Goal: Task Accomplishment & Management: Manage account settings

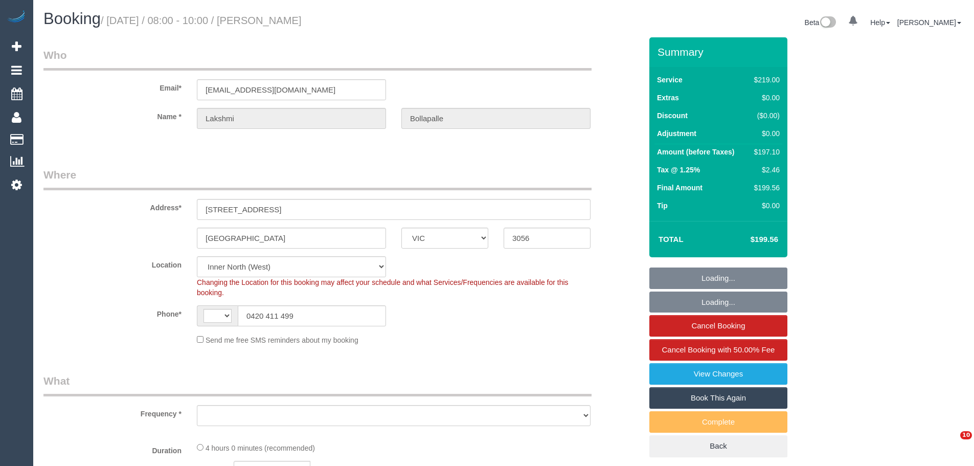
select select "VIC"
select select "number:29"
select select "number:14"
select select "number:19"
select select "number:24"
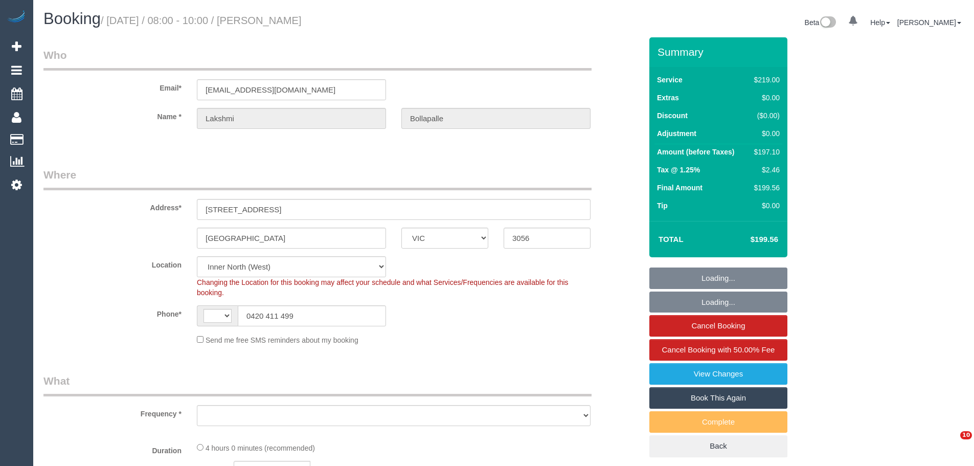
select select "number:34"
select select "number:26"
select select "string:AU"
select select "object:723"
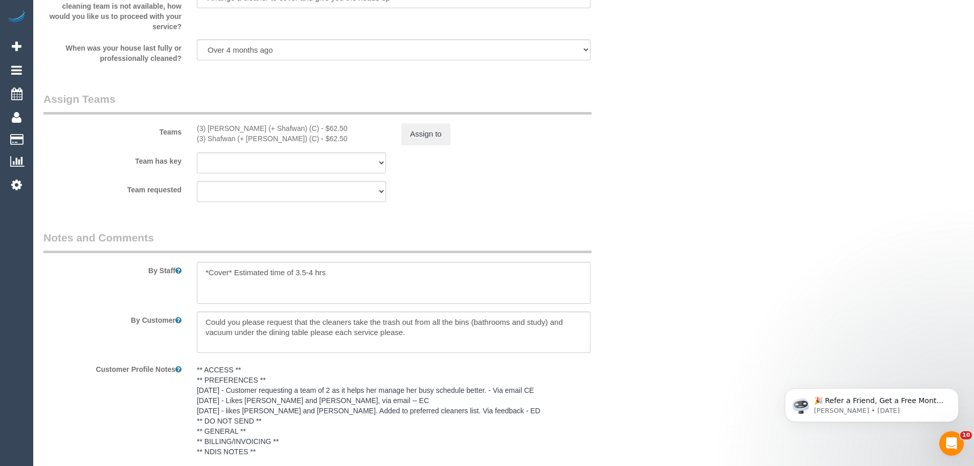
scroll to position [1483, 0]
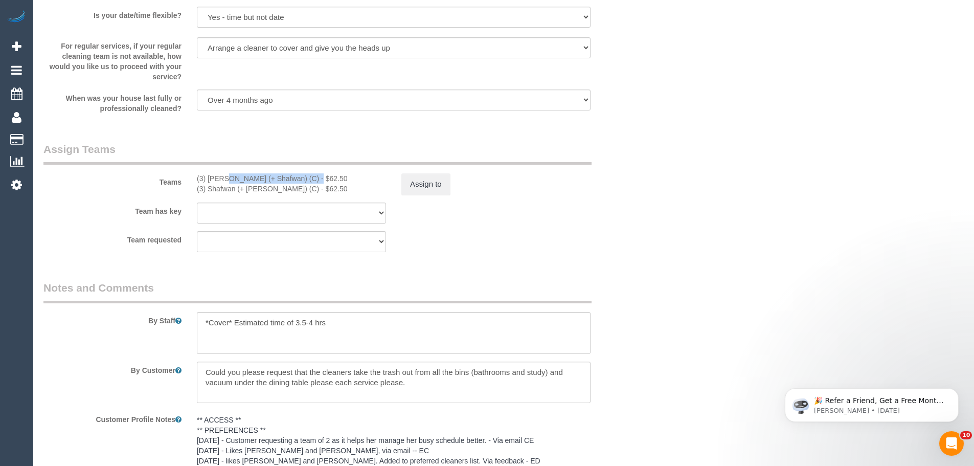
drag, startPoint x: 282, startPoint y: 179, endPoint x: 195, endPoint y: 175, distance: 87.0
click at [195, 175] on div "(3) Farhan (+ Shafwan) (C) - $62.50 (3) Shafwan (+ Farhan) (C) - $62.50" at bounding box center [291, 183] width 205 height 20
copy div "(3) [PERSON_NAME] (+ Shafwan) (C)"
click at [444, 184] on button "Assign to" at bounding box center [426, 183] width 49 height 21
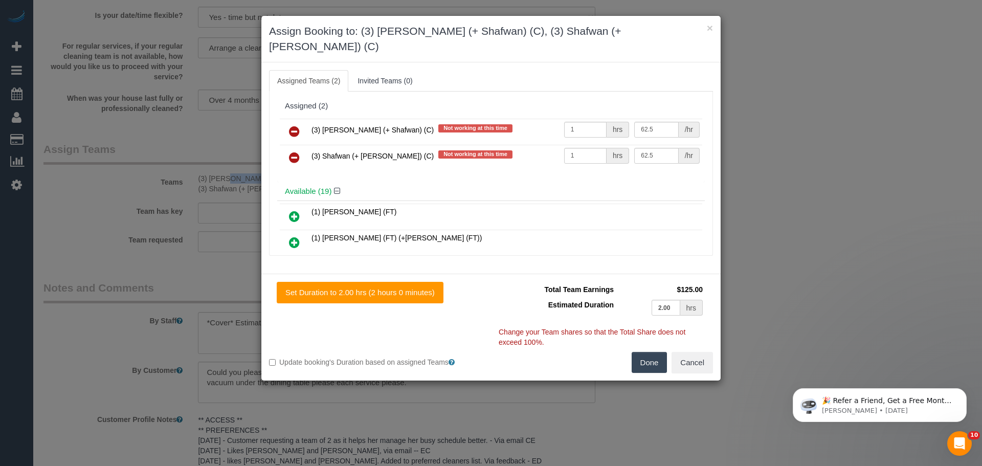
click at [292, 125] on icon at bounding box center [294, 131] width 11 height 12
click at [292, 151] on icon at bounding box center [294, 157] width 11 height 12
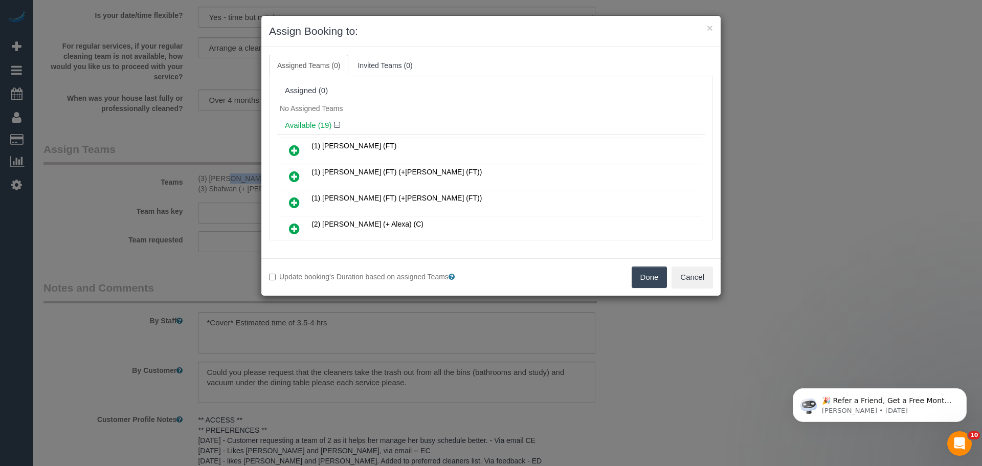
click at [658, 277] on button "Done" at bounding box center [650, 276] width 36 height 21
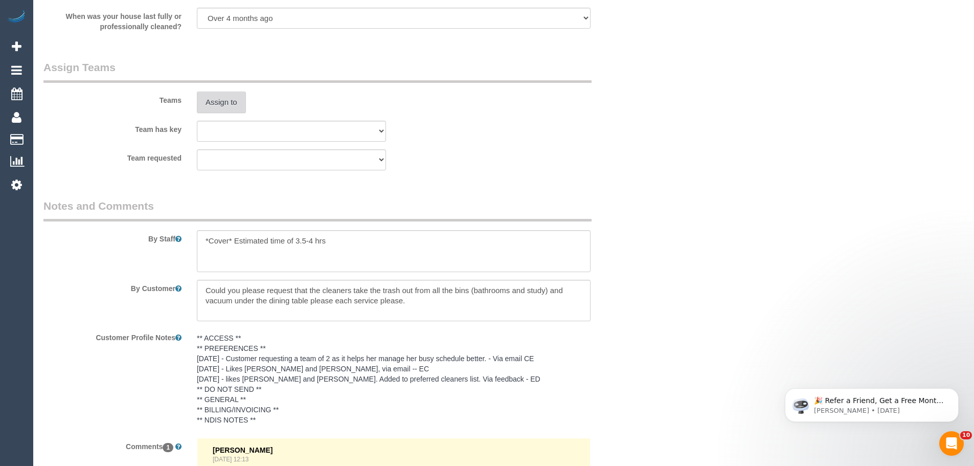
scroll to position [1736, 0]
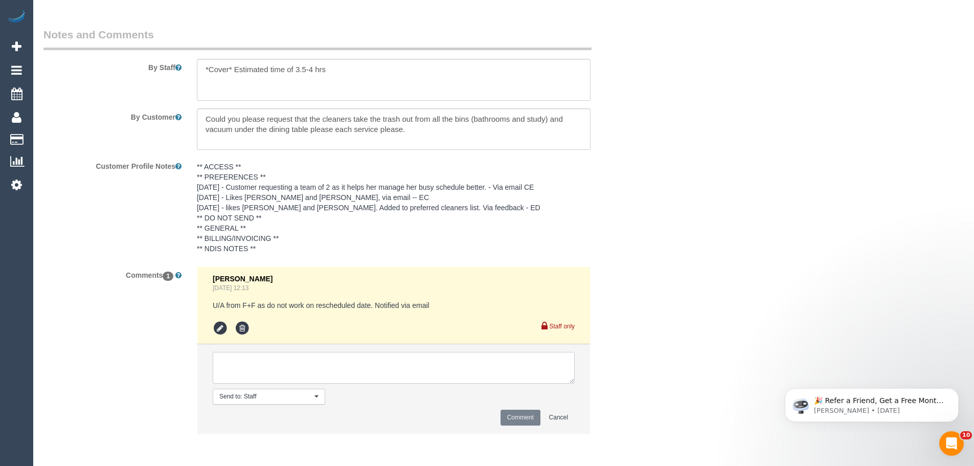
click at [321, 368] on textarea at bounding box center [394, 368] width 362 height 32
type textarea "/"
paste textarea "Cleaner(s) Unassigned: Reason Unassigned: Contact via: Which message sent: Addi…"
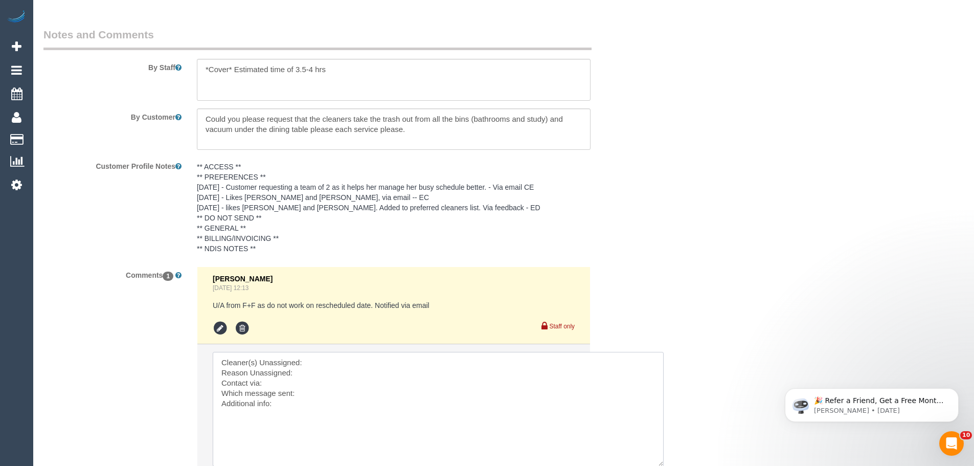
scroll to position [0, 0]
drag, startPoint x: 572, startPoint y: 378, endPoint x: 663, endPoint y: 463, distance: 124.1
click at [663, 463] on textarea at bounding box center [438, 409] width 451 height 115
click at [311, 362] on textarea at bounding box center [439, 410] width 453 height 116
paste textarea "(3) [PERSON_NAME] (+ Shafwan) (C)"
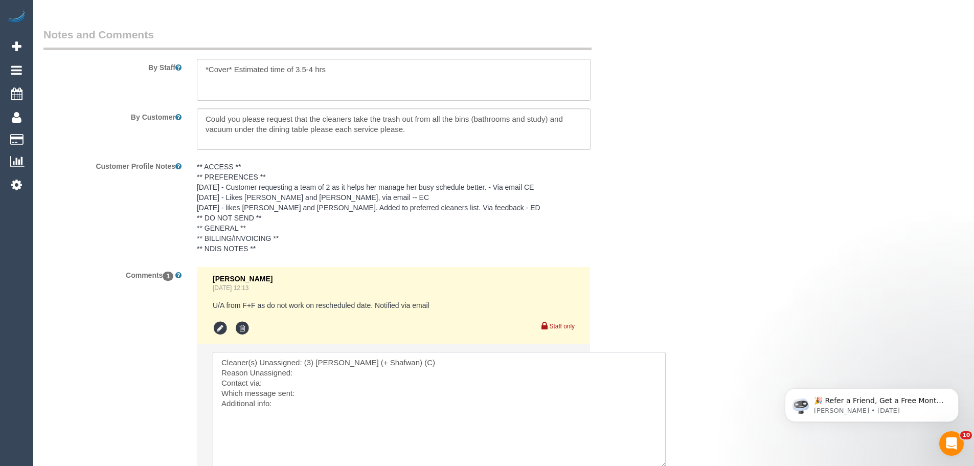
click at [310, 372] on textarea at bounding box center [439, 410] width 453 height 116
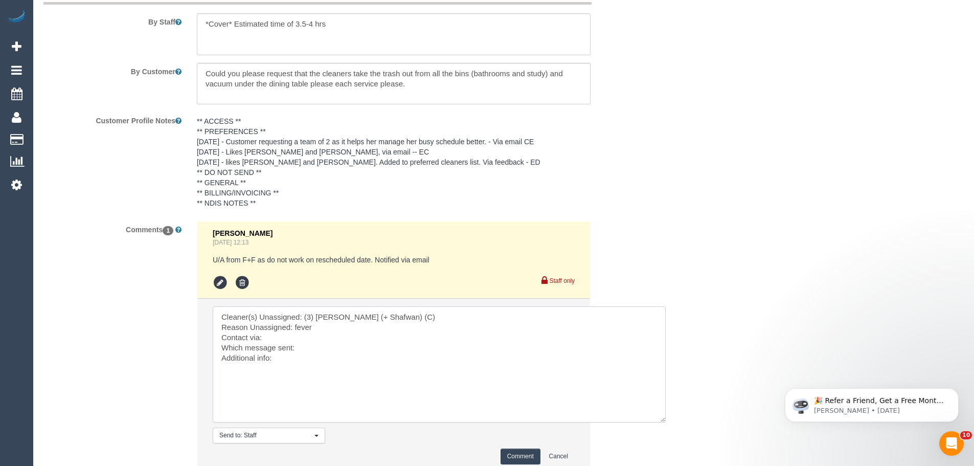
scroll to position [1863, 0]
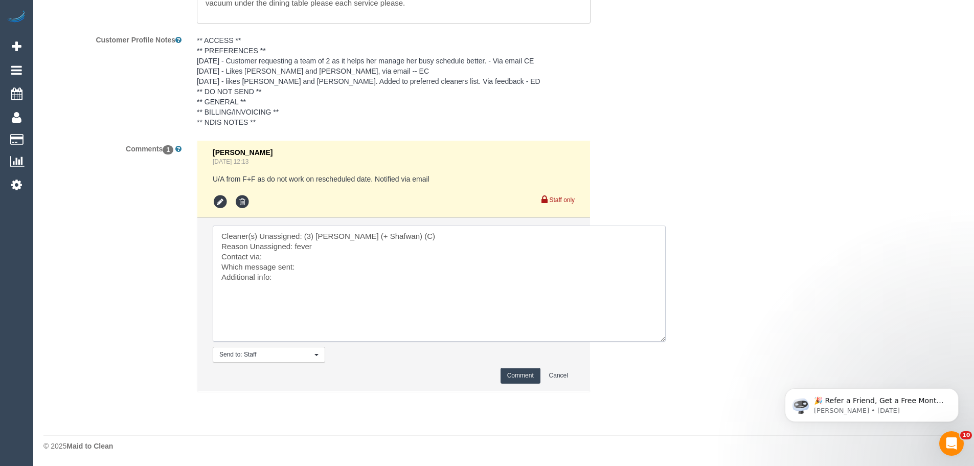
click at [292, 258] on textarea at bounding box center [439, 284] width 453 height 116
drag, startPoint x: 451, startPoint y: 301, endPoint x: 115, endPoint y: 146, distance: 370.5
click at [133, 159] on div "Comments 1 Steve Cranston Sep 01, 2025 12:13 U/A from F+F as do not work on res…" at bounding box center [343, 271] width 614 height 262
type textarea "Cleaner(s) Unassigned: (3) Farhan (+ Shafwan) (C) Reason Unassigned: fever Cont…"
click at [532, 374] on button "Comment" at bounding box center [521, 376] width 40 height 16
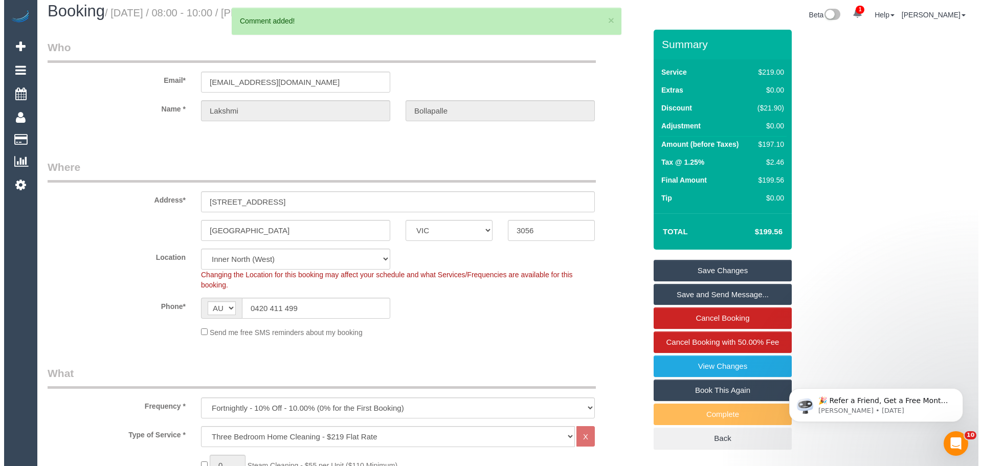
scroll to position [0, 0]
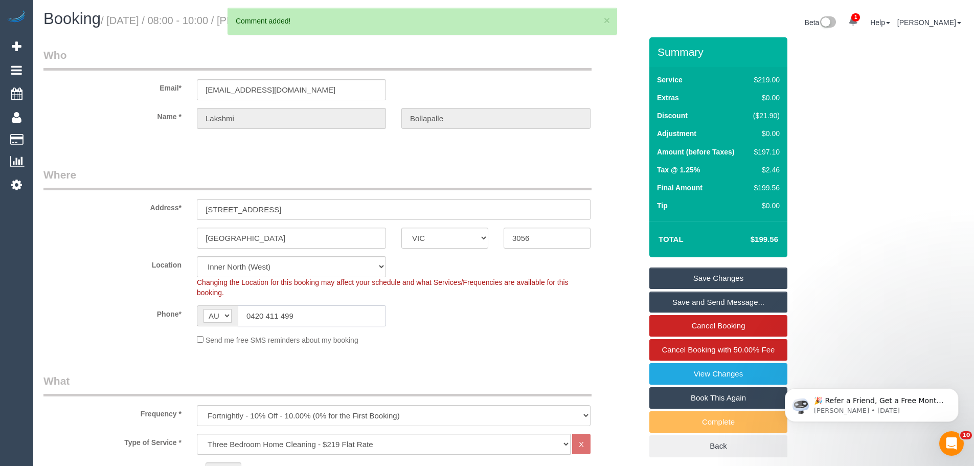
drag, startPoint x: 329, startPoint y: 316, endPoint x: 104, endPoint y: 298, distance: 226.2
click at [114, 300] on sui-booking-location "Location Office City East (North) East (South) Inner East Inner North (East) In…" at bounding box center [342, 300] width 598 height 89
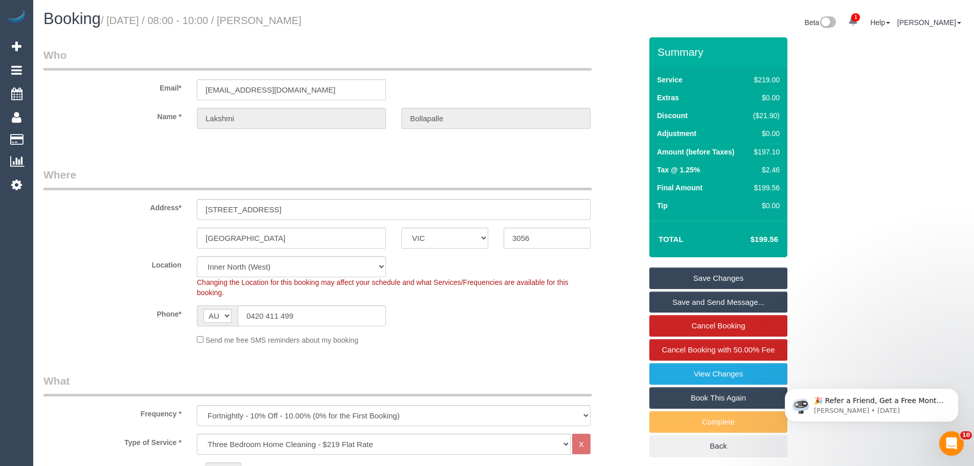
click at [716, 277] on link "Save Changes" at bounding box center [719, 278] width 138 height 21
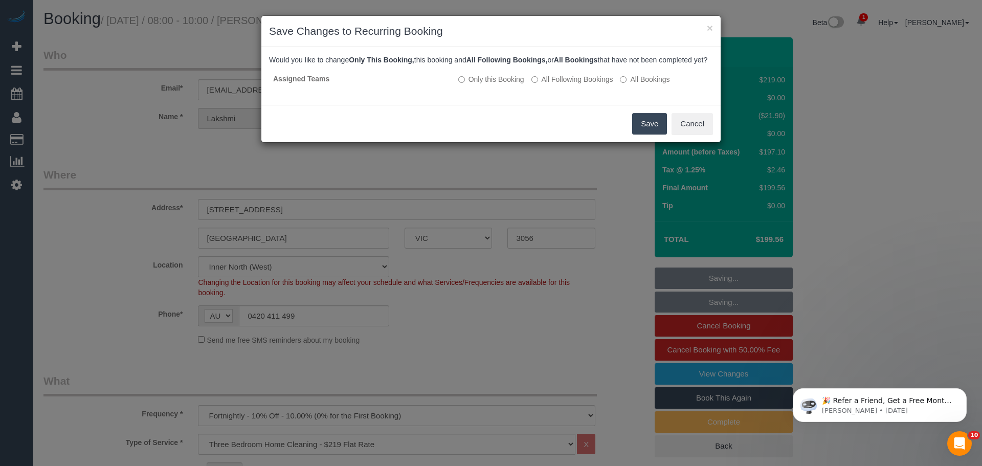
click at [647, 135] on button "Save" at bounding box center [649, 123] width 35 height 21
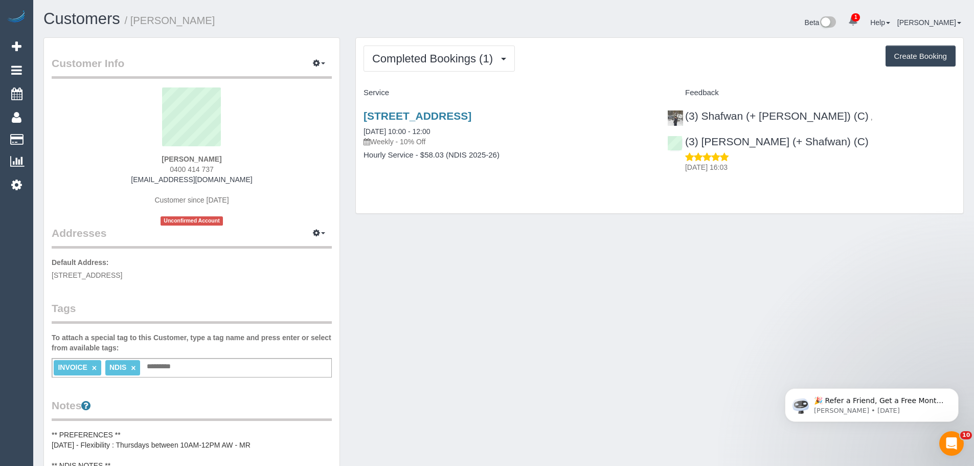
click at [430, 74] on div "Completed Bookings (1) Completed Bookings (1) Upcoming Bookings (11) Cancelled …" at bounding box center [660, 125] width 608 height 175
click at [427, 53] on span "Completed Bookings (1)" at bounding box center [435, 58] width 126 height 13
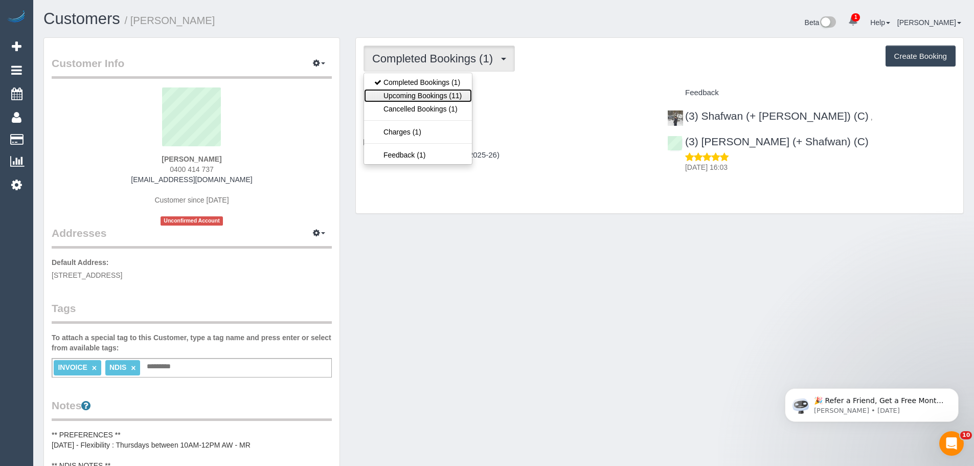
click at [419, 98] on link "Upcoming Bookings (11)" at bounding box center [418, 95] width 108 height 13
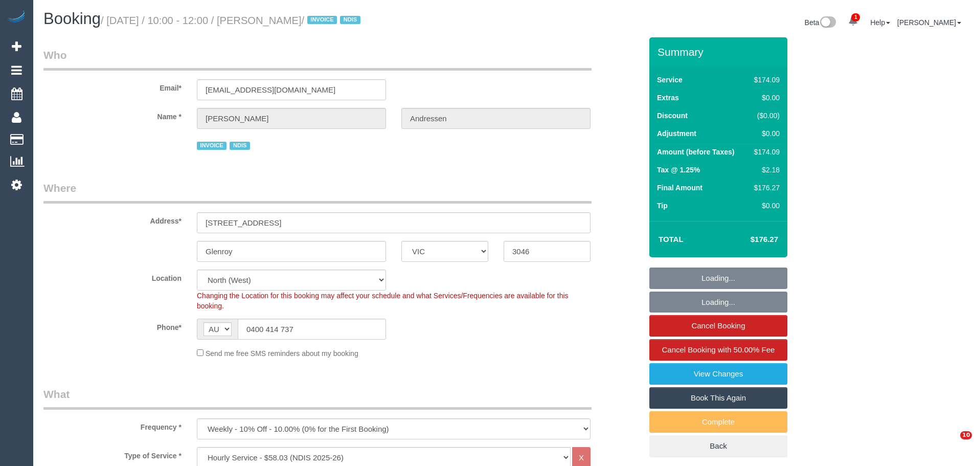
select select "VIC"
select select "180"
select select "number:29"
select select "number:14"
select select "number:18"
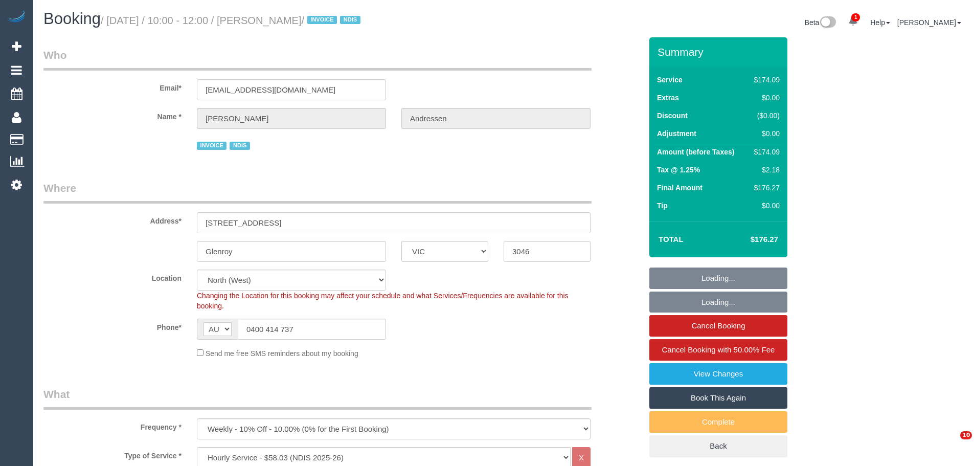
select select "number:25"
select select "number:33"
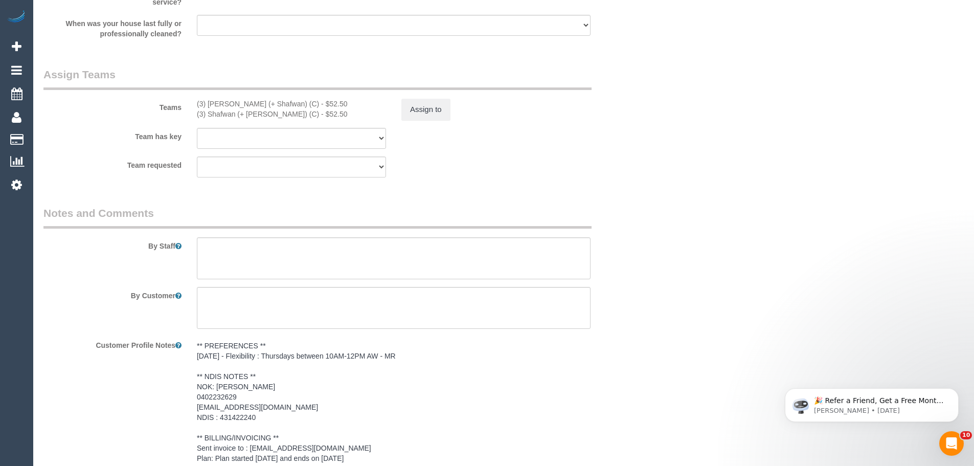
scroll to position [1279, 0]
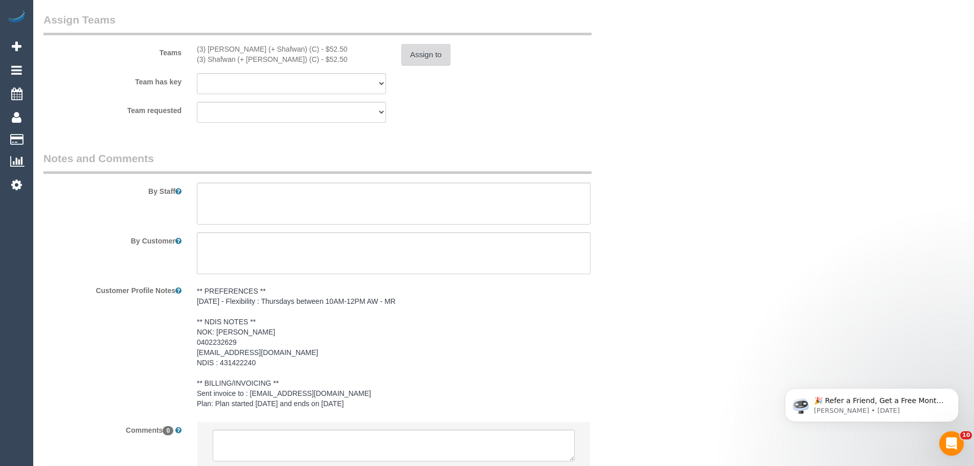
click at [433, 62] on button "Assign to" at bounding box center [426, 54] width 49 height 21
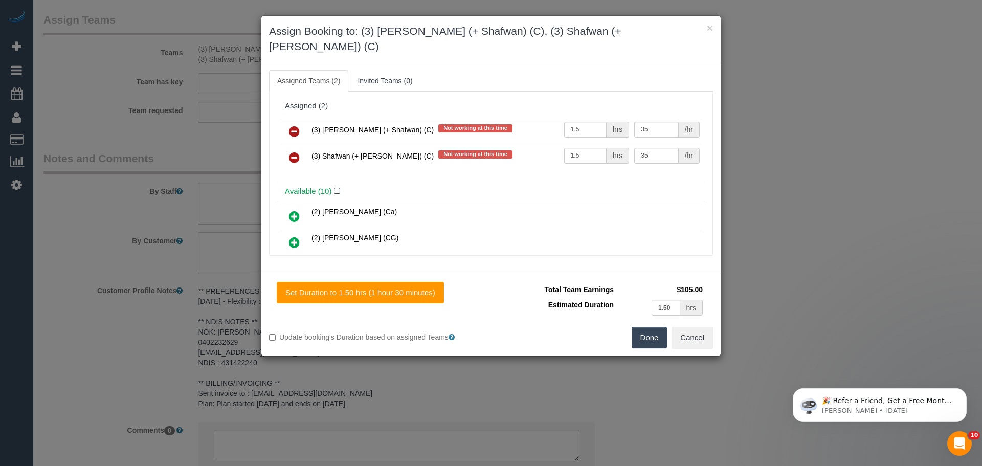
click at [297, 125] on icon at bounding box center [294, 131] width 11 height 12
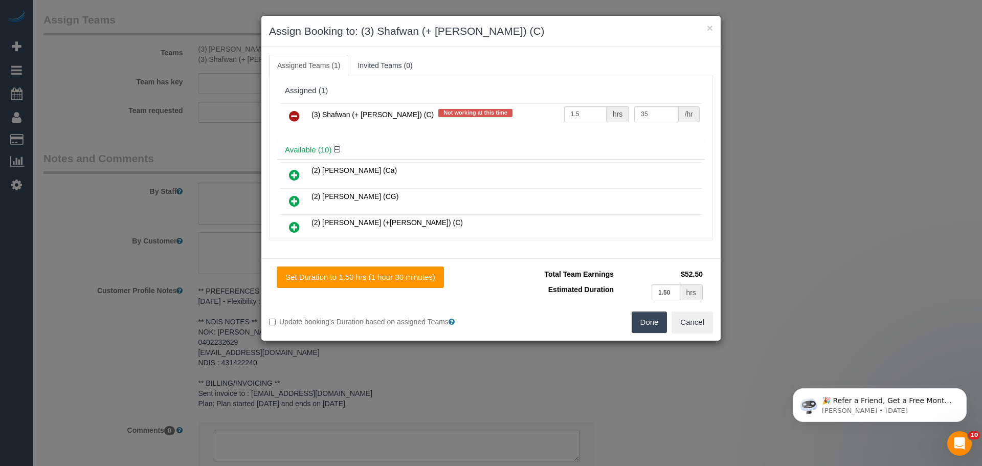
click at [297, 119] on icon at bounding box center [294, 116] width 11 height 12
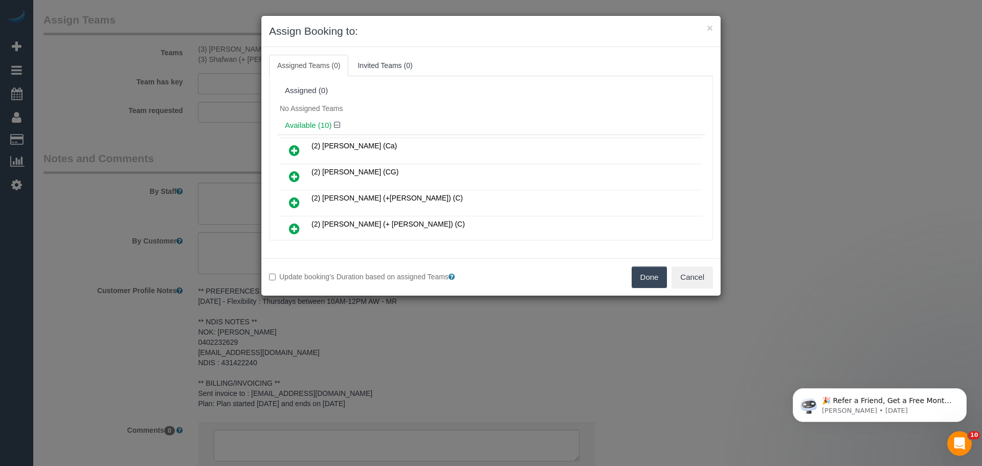
click at [634, 279] on button "Done" at bounding box center [650, 276] width 36 height 21
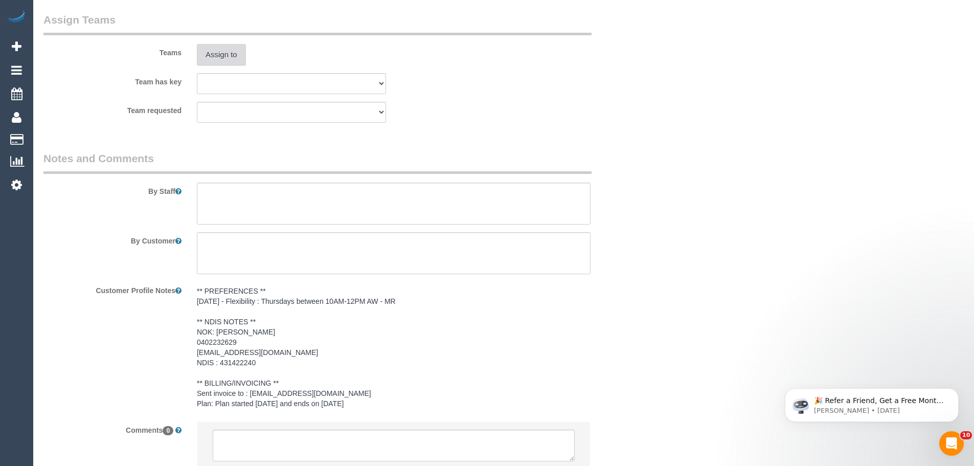
scroll to position [1356, 0]
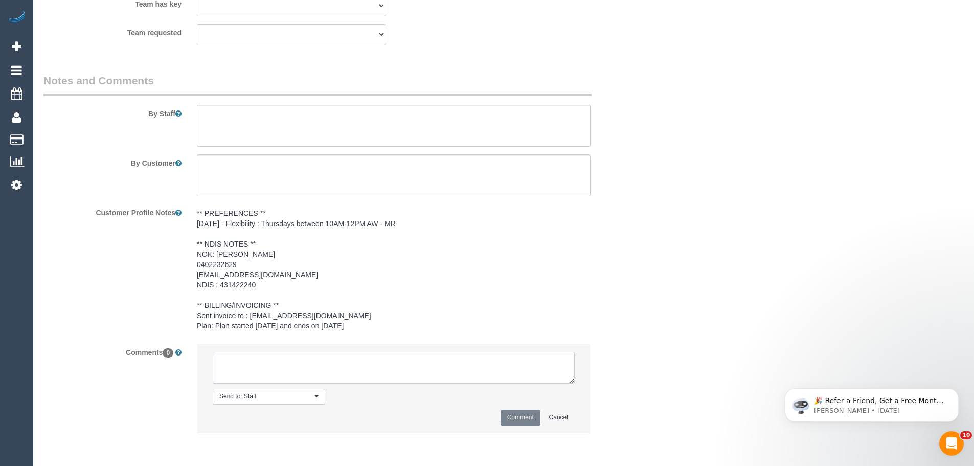
click at [268, 373] on textarea at bounding box center [394, 368] width 362 height 32
paste textarea "Cleaner(s) Unassigned: (3) Farhan (+ Shafwan) (C) Reason Unassigned: fever Cont…"
drag, startPoint x: 276, startPoint y: 375, endPoint x: 456, endPoint y: 367, distance: 180.2
click at [456, 367] on textarea at bounding box center [394, 368] width 362 height 32
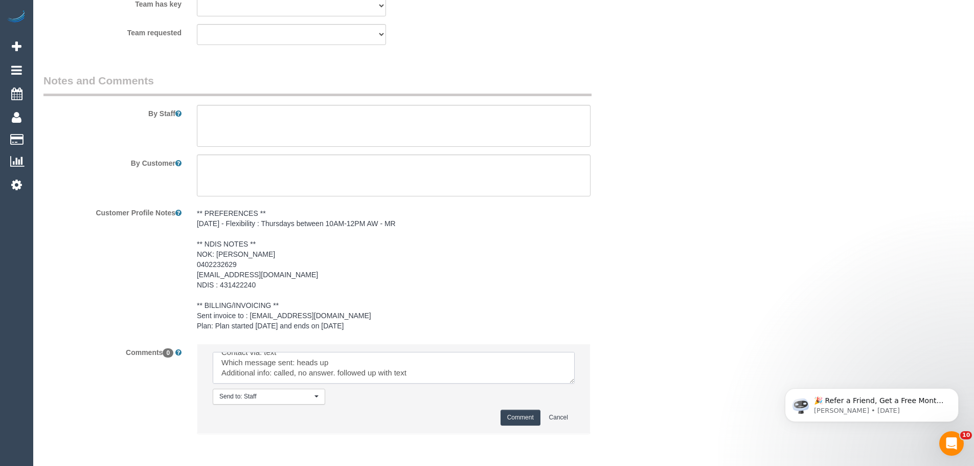
click at [456, 367] on textarea at bounding box center [394, 368] width 362 height 32
drag, startPoint x: 274, startPoint y: 376, endPoint x: 433, endPoint y: 376, distance: 159.1
click at [433, 376] on textarea at bounding box center [394, 368] width 362 height 32
type textarea "Cleaner(s) Unassigned: (3) [PERSON_NAME] (+ Shafwan) (C) Reason Unassigned: fev…"
click at [507, 419] on button "Comment" at bounding box center [521, 418] width 40 height 16
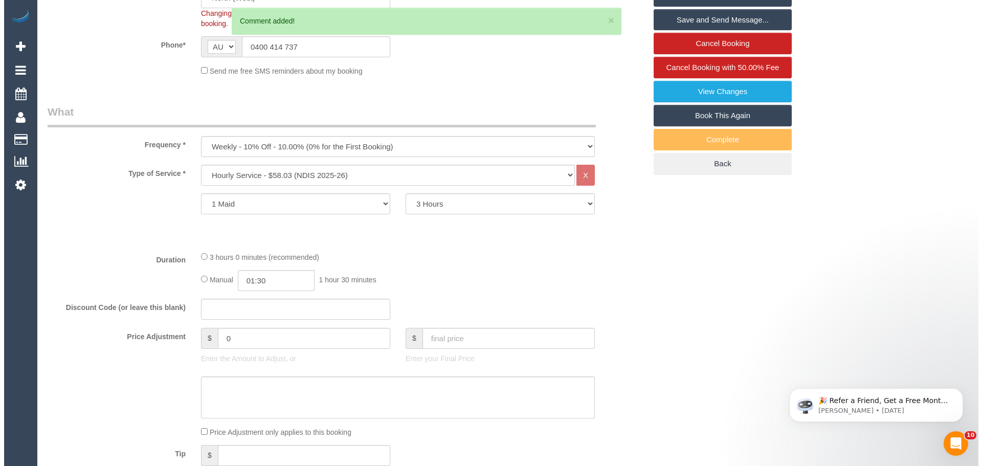
scroll to position [0, 0]
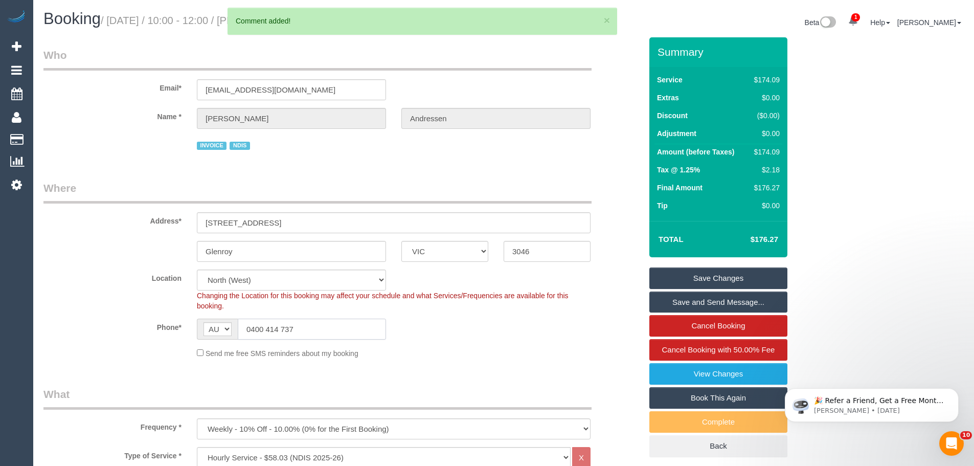
drag, startPoint x: 329, startPoint y: 332, endPoint x: 63, endPoint y: 318, distance: 266.8
click at [63, 319] on div "Phone* AF AL DZ AD AO AI AQ AG AR AM AW AU AT AZ BS BH BD BB BY BE BZ BJ BM BT …" at bounding box center [343, 329] width 614 height 21
click at [704, 276] on link "Save Changes" at bounding box center [719, 278] width 138 height 21
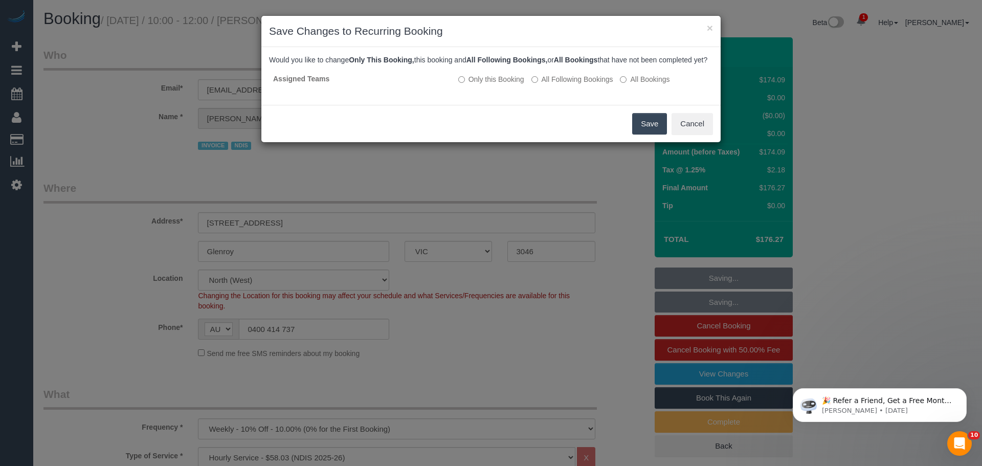
click at [657, 131] on button "Save" at bounding box center [649, 123] width 35 height 21
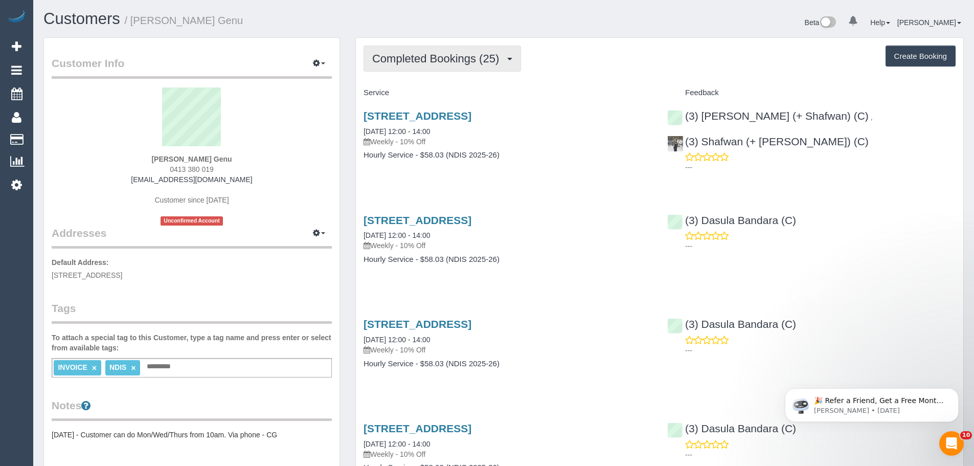
click at [487, 60] on span "Completed Bookings (25)" at bounding box center [438, 58] width 132 height 13
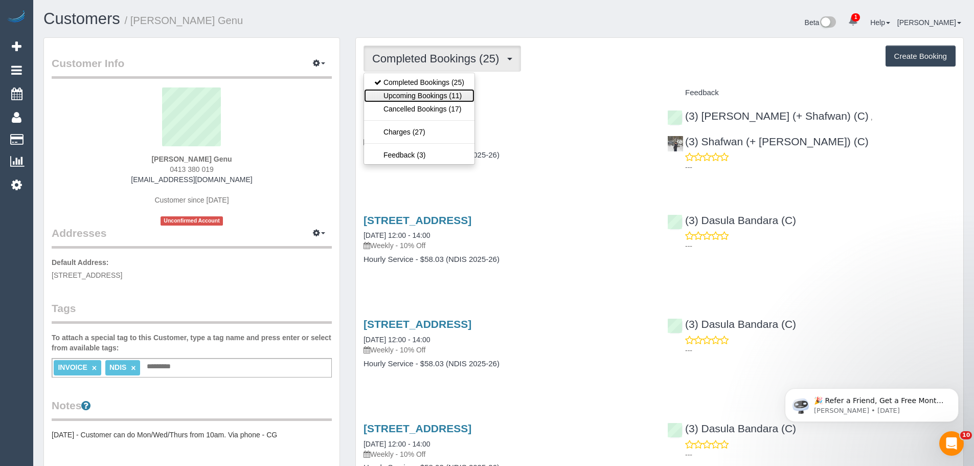
click at [441, 90] on link "Upcoming Bookings (11)" at bounding box center [419, 95] width 110 height 13
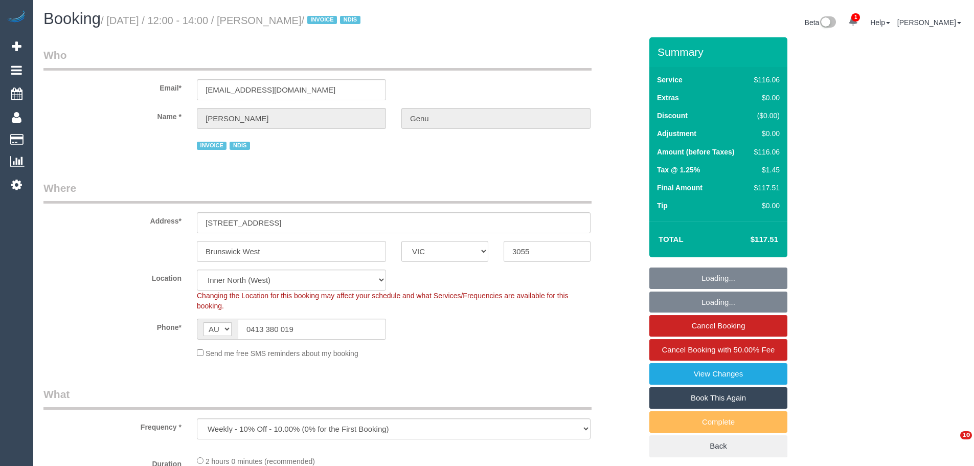
select select "VIC"
select select "number:28"
select select "number:14"
select select "number:21"
select select "number:36"
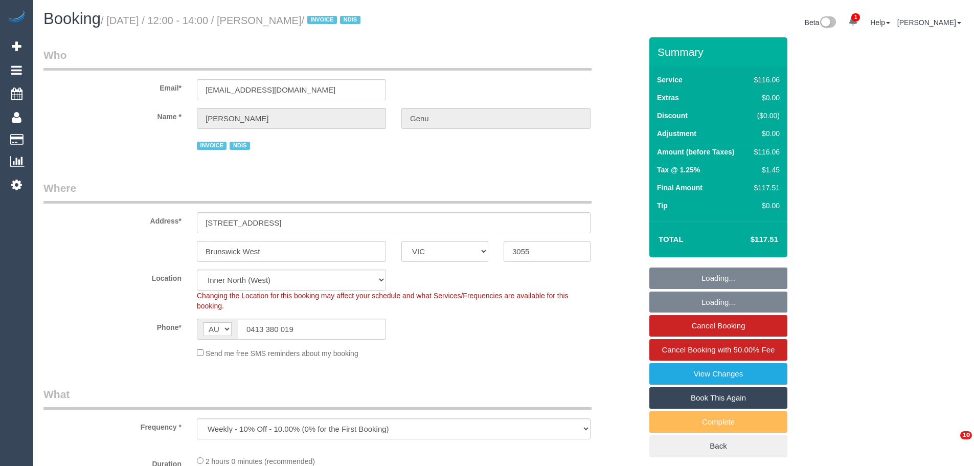
select select "number:35"
select select "object:695"
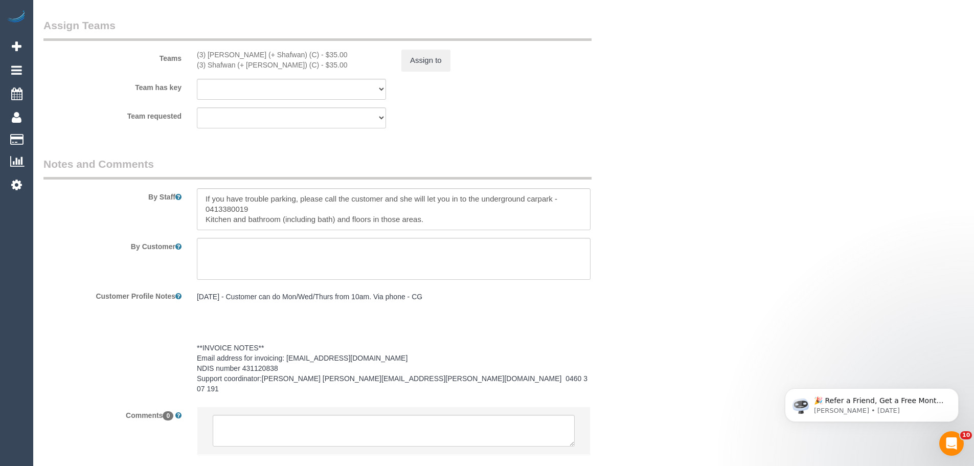
scroll to position [1223, 0]
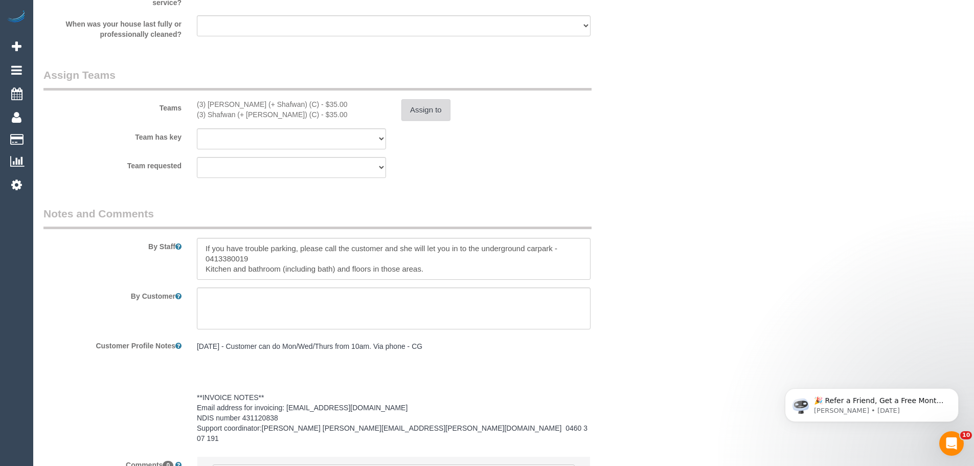
click at [427, 104] on button "Assign to" at bounding box center [426, 109] width 49 height 21
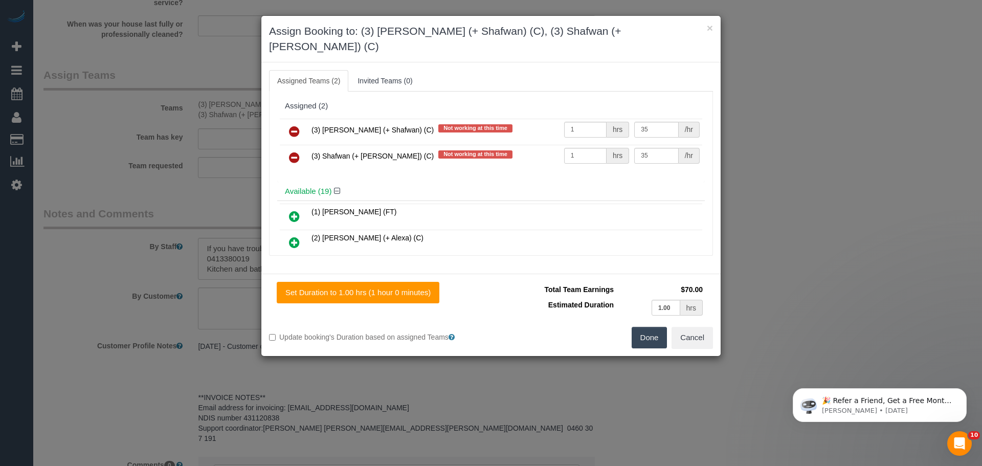
click at [293, 125] on icon at bounding box center [294, 131] width 11 height 12
click at [293, 151] on icon at bounding box center [294, 157] width 11 height 12
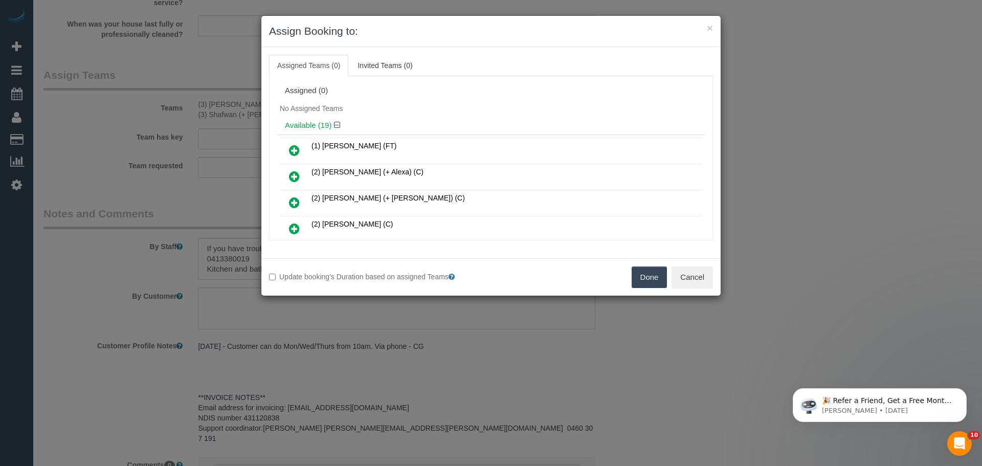
click at [639, 276] on button "Done" at bounding box center [650, 276] width 36 height 21
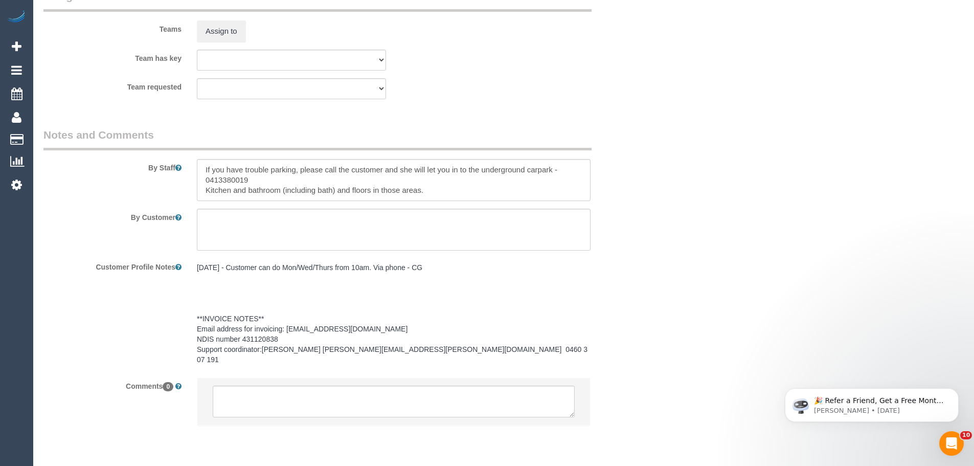
scroll to position [1326, 0]
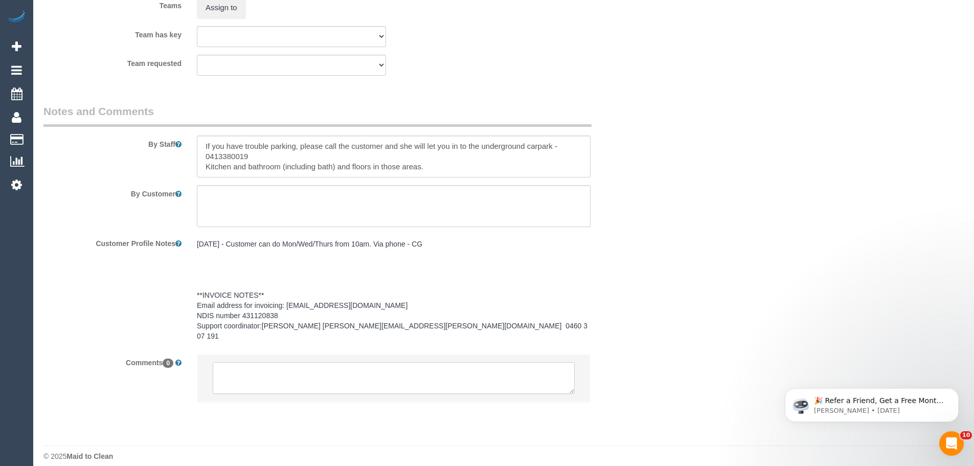
drag, startPoint x: 265, startPoint y: 360, endPoint x: 285, endPoint y: 362, distance: 20.1
click at [265, 362] on textarea at bounding box center [394, 378] width 362 height 32
paste textarea "Cleaner(s) Unassigned: (3) [PERSON_NAME] (+ Shafwan) (C) Reason Unassigned: fev…"
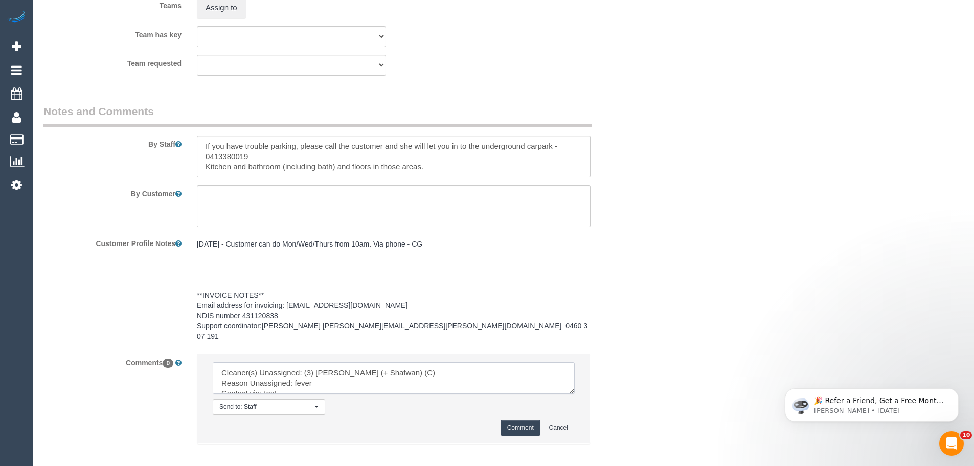
scroll to position [25, 0]
drag, startPoint x: 298, startPoint y: 370, endPoint x: 340, endPoint y: 368, distance: 41.5
click at [340, 368] on textarea at bounding box center [394, 378] width 362 height 32
type textarea "Cleaner(s) Unassigned: (3) Farhan (+ Shafwan) (C) Reason Unassigned: fever Cont…"
click at [509, 420] on button "Comment" at bounding box center [521, 428] width 40 height 16
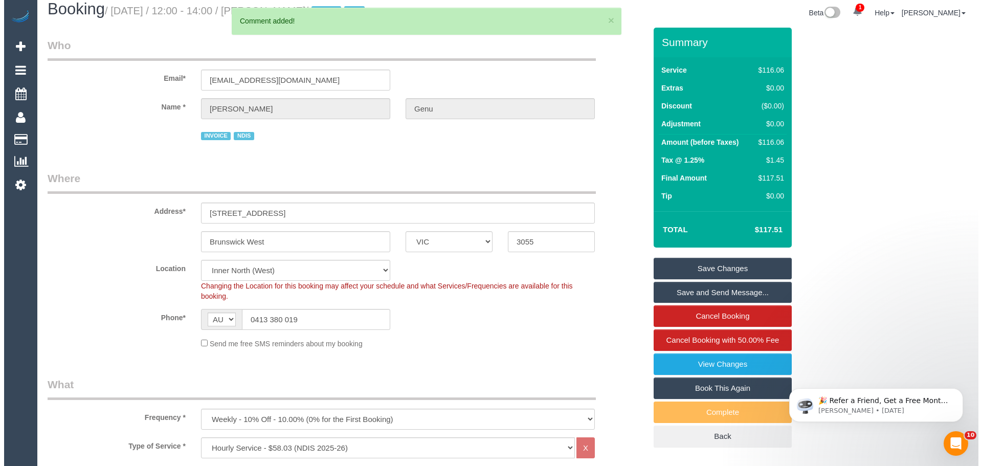
scroll to position [0, 0]
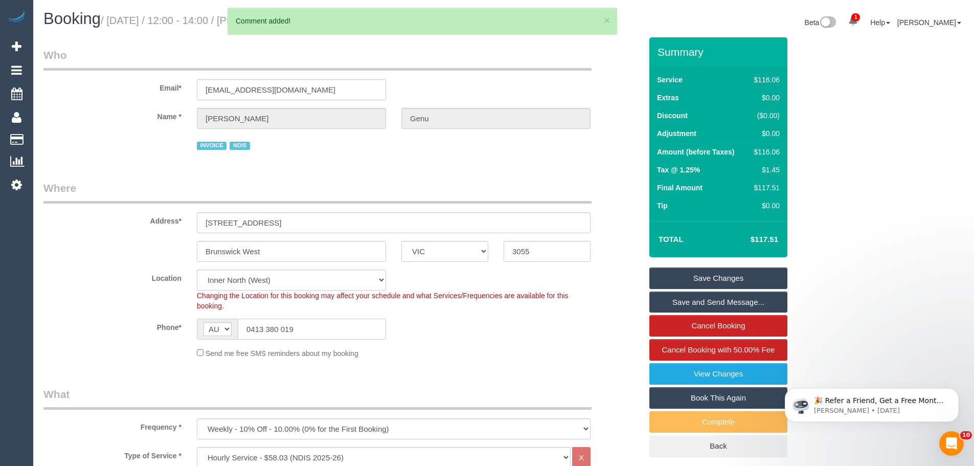
drag, startPoint x: 257, startPoint y: 328, endPoint x: 150, endPoint y: 323, distance: 106.5
click at [161, 326] on div "Phone* AF AL DZ AD AO AI AQ AG AR AM AW AU AT AZ BS BH BD BB BY BE BZ BJ BM BT …" at bounding box center [343, 329] width 614 height 21
click at [768, 278] on link "Save Changes" at bounding box center [719, 278] width 138 height 21
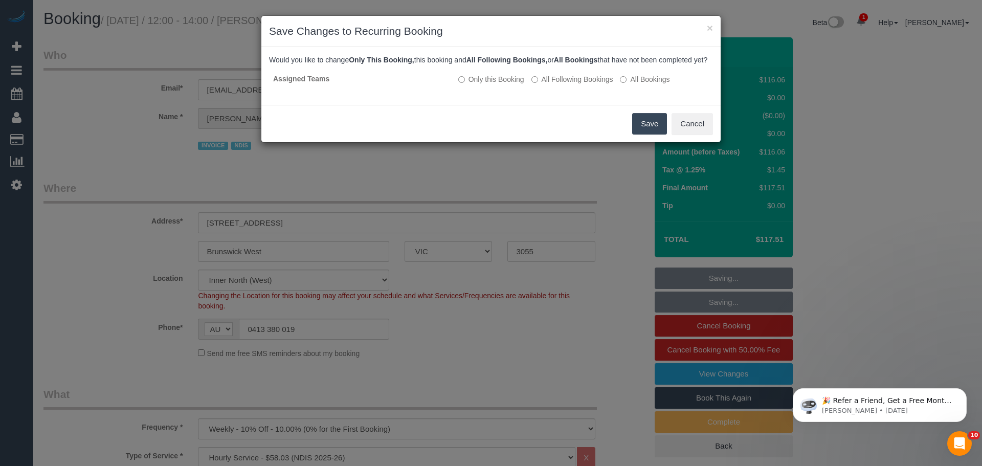
click at [647, 133] on button "Save" at bounding box center [649, 123] width 35 height 21
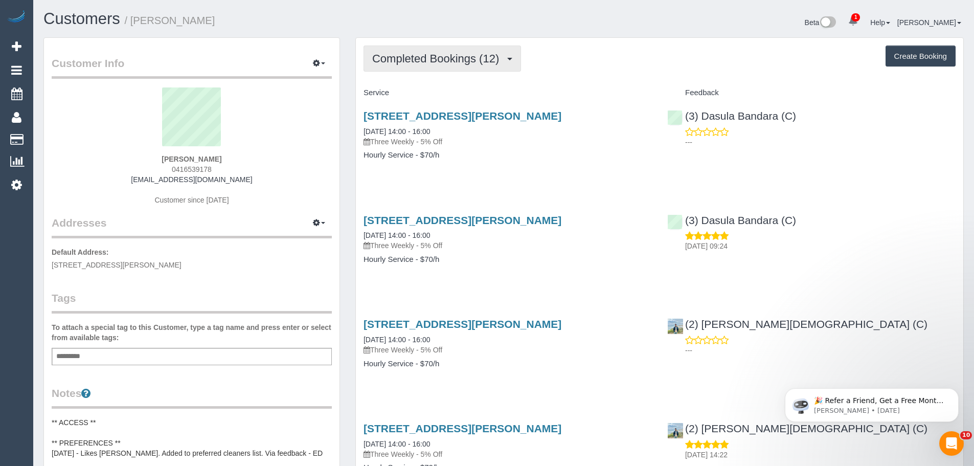
click at [460, 60] on span "Completed Bookings (12)" at bounding box center [438, 58] width 132 height 13
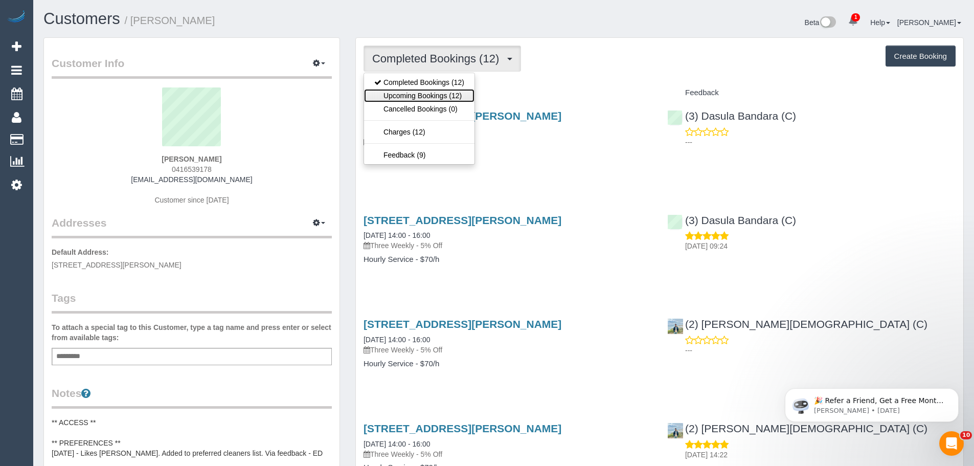
click at [447, 96] on link "Upcoming Bookings (12)" at bounding box center [419, 95] width 110 height 13
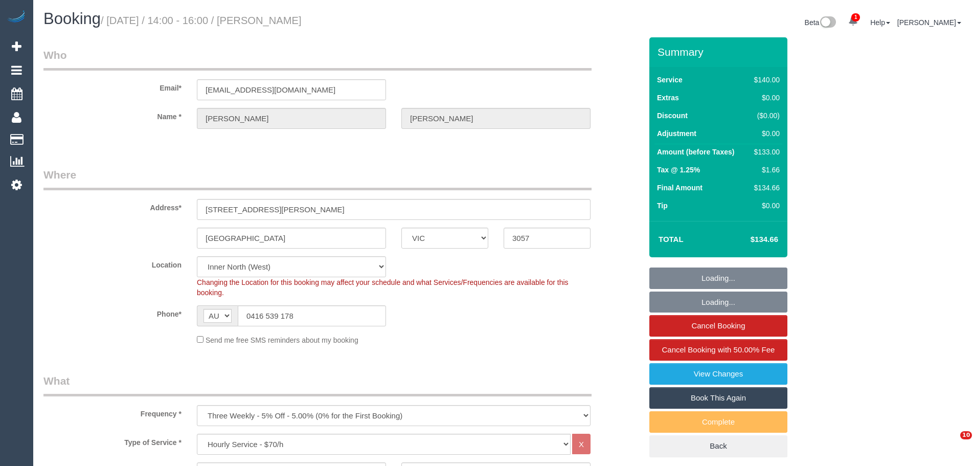
select select "VIC"
select select "string:stripe-pm_1QjTTD2GScqysDRV9DPZ16h7"
select select "number:27"
select select "number:14"
select select "number:18"
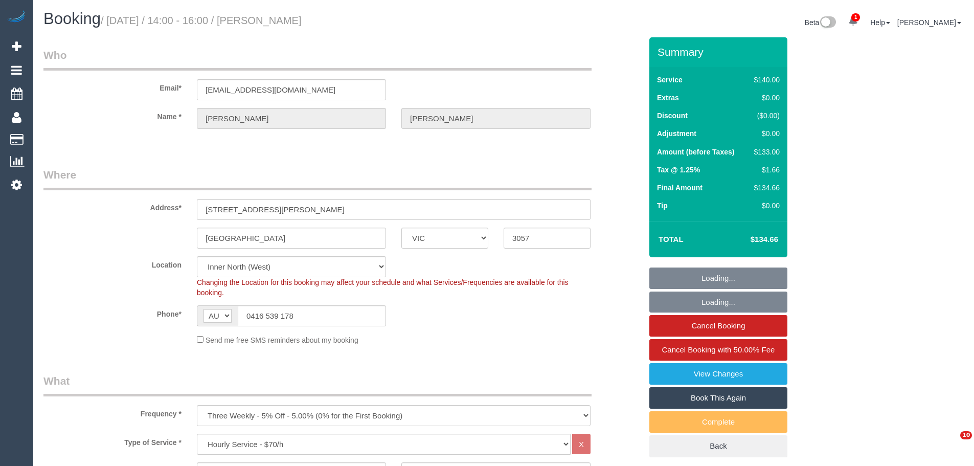
select select "number:25"
select select "number:33"
select select "number:12"
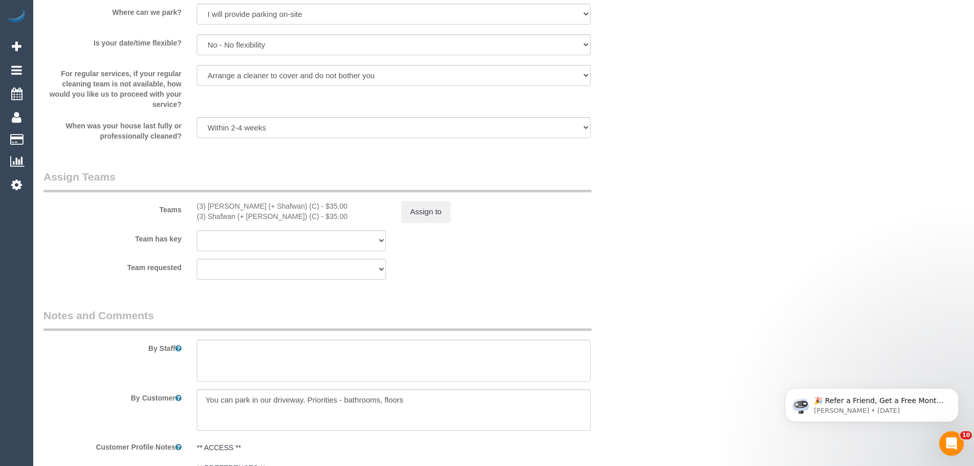
scroll to position [1432, 0]
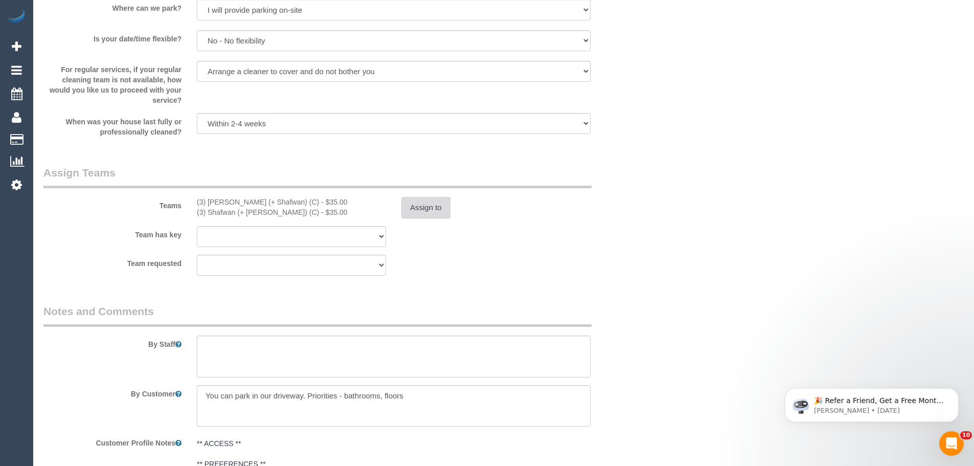
click at [433, 205] on button "Assign to" at bounding box center [426, 207] width 49 height 21
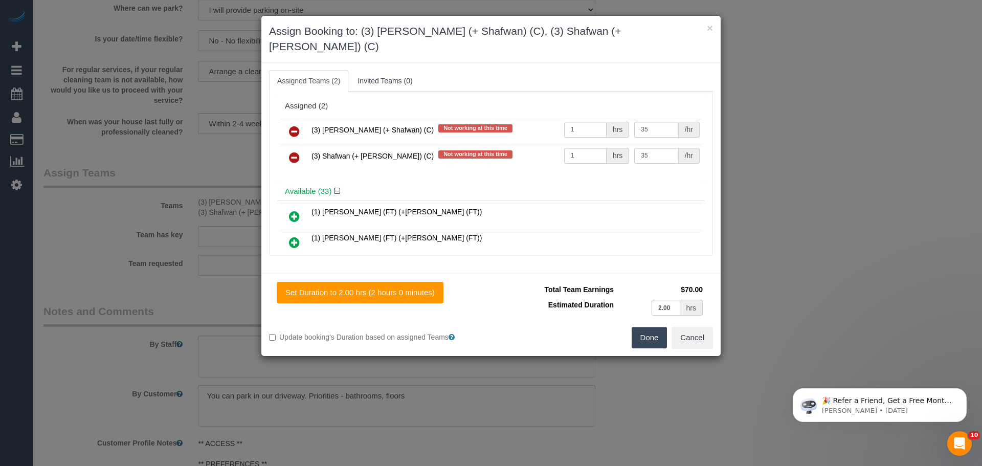
click at [294, 125] on icon at bounding box center [294, 131] width 11 height 12
click at [294, 151] on icon at bounding box center [294, 157] width 11 height 12
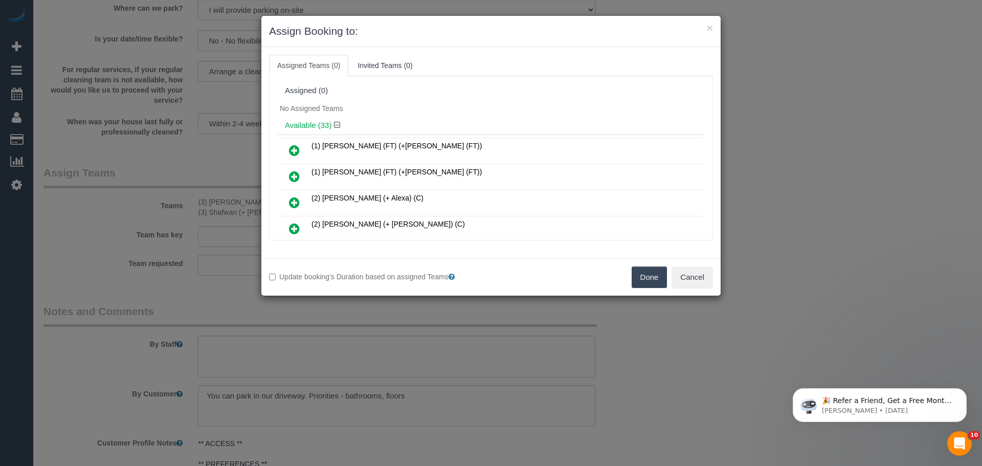
drag, startPoint x: 657, startPoint y: 274, endPoint x: 719, endPoint y: 275, distance: 61.9
click at [656, 274] on button "Done" at bounding box center [650, 276] width 36 height 21
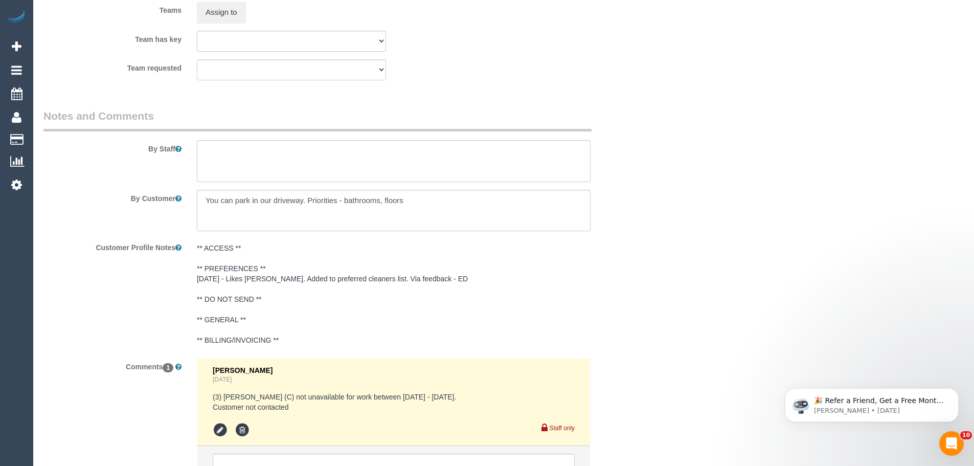
scroll to position [1729, 0]
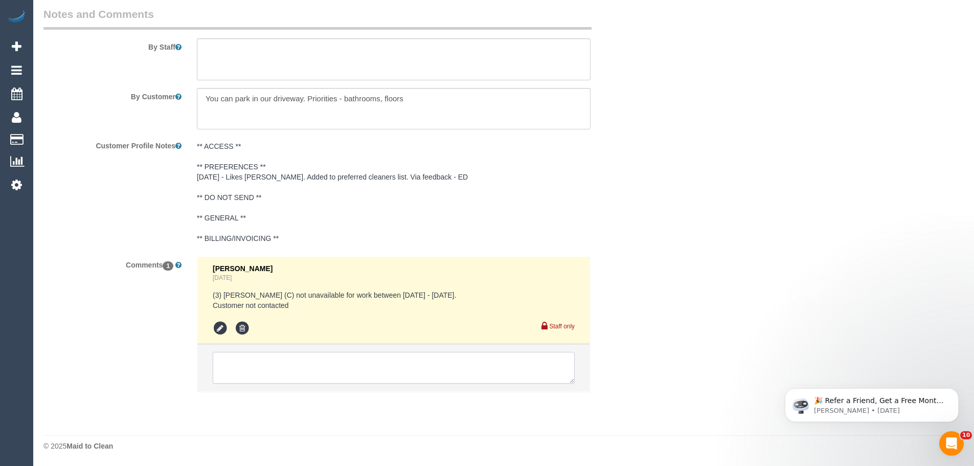
drag, startPoint x: 281, startPoint y: 371, endPoint x: 403, endPoint y: 374, distance: 122.3
click at [281, 371] on textarea at bounding box center [394, 368] width 362 height 32
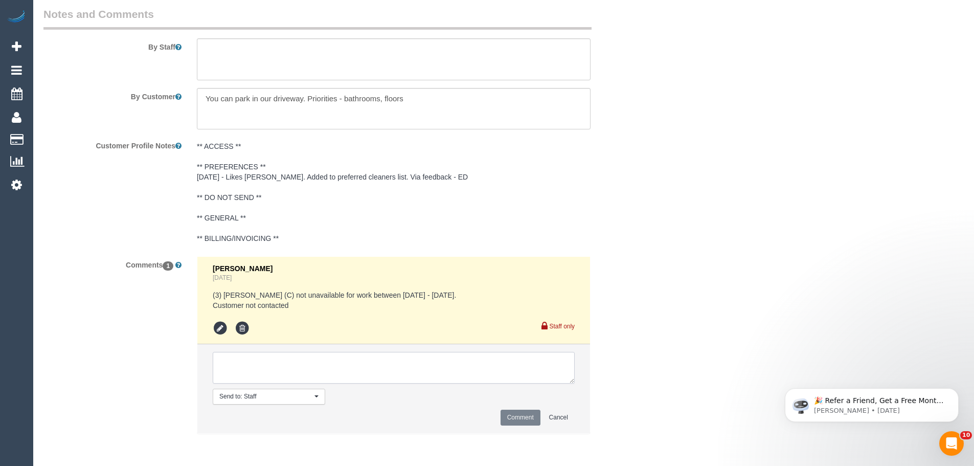
paste textarea "Cleaner(s) Unassigned: (3) Farhan (+ Shafwan) (C) Reason Unassigned: fever Cont…"
type textarea "Cleaner(s) Unassigned: (3) Farhan (+ Shafwan) (C) Reason Unassigned: fever Cont…"
click at [519, 416] on button "Comment" at bounding box center [521, 418] width 40 height 16
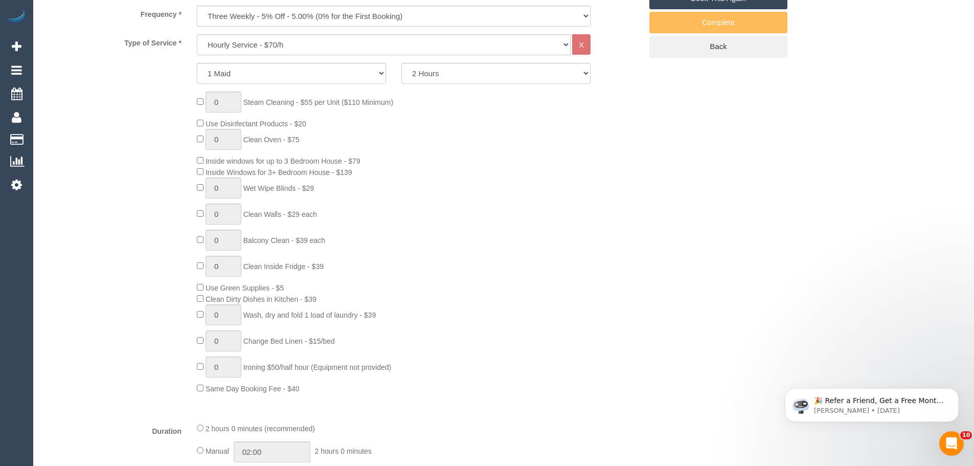
scroll to position [0, 0]
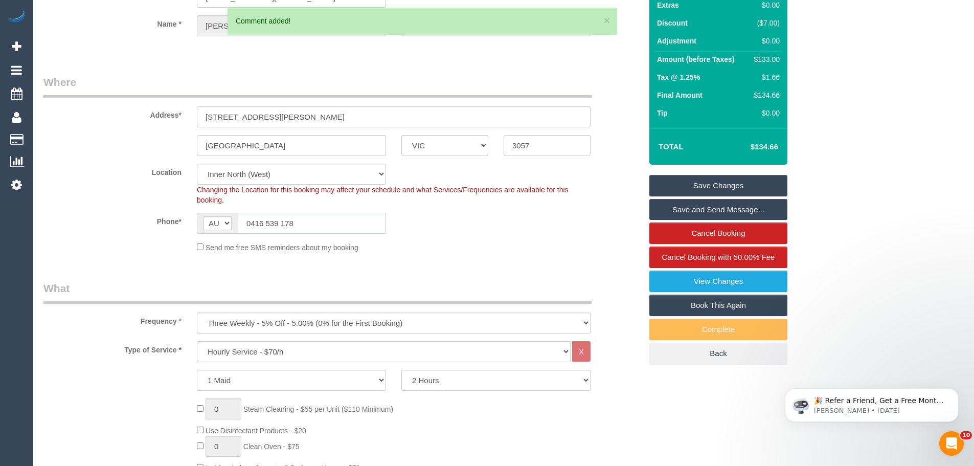
drag, startPoint x: 323, startPoint y: 227, endPoint x: 65, endPoint y: 217, distance: 258.0
click at [82, 218] on div "Phone* AF AL DZ AD AO AI AQ AG AR AM AW AU AT AZ BS BH BD BB BY BE BZ BJ BM BT …" at bounding box center [343, 223] width 614 height 21
click at [715, 178] on link "Save Changes" at bounding box center [719, 185] width 138 height 21
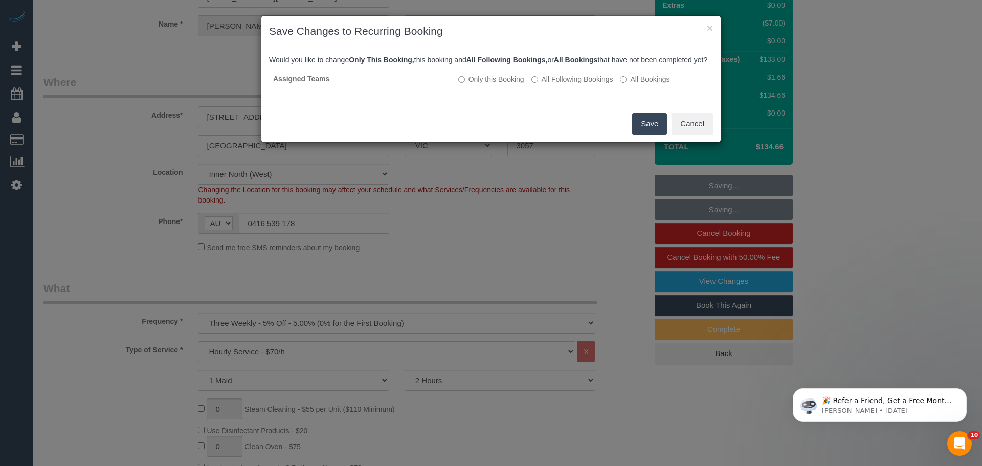
click at [654, 135] on button "Save" at bounding box center [649, 123] width 35 height 21
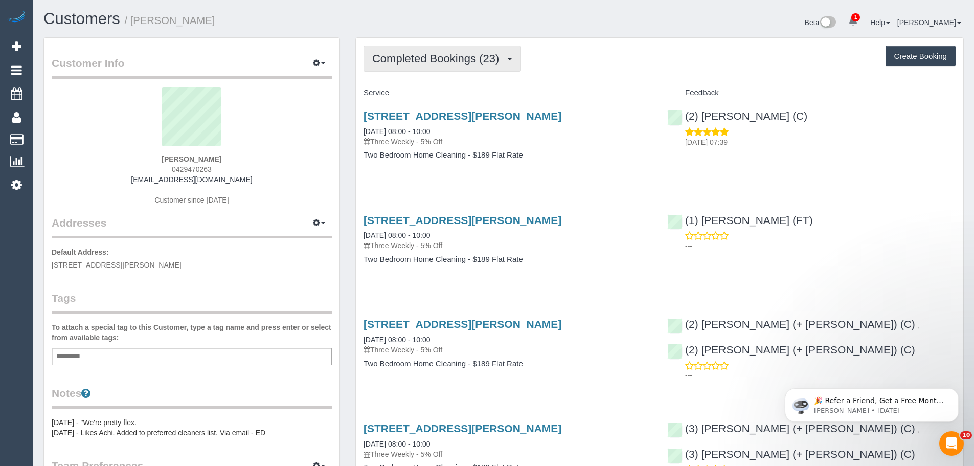
click at [399, 64] on span "Completed Bookings (23)" at bounding box center [438, 58] width 132 height 13
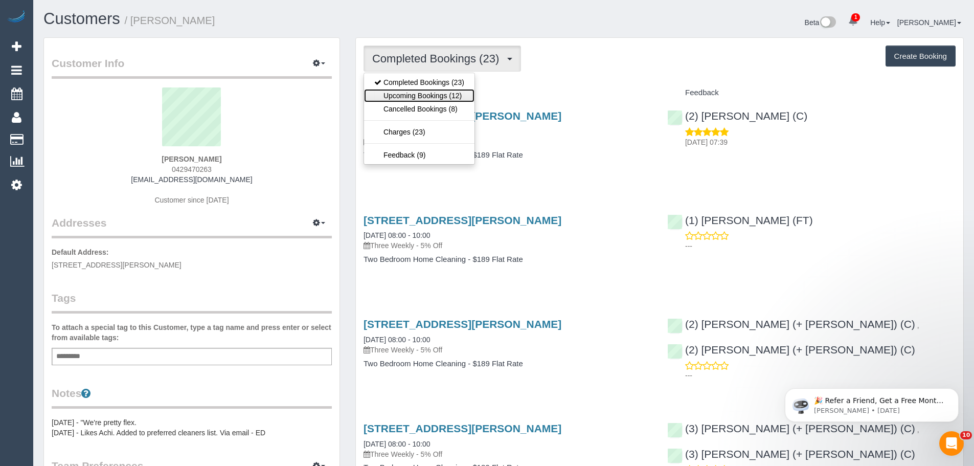
click at [403, 93] on link "Upcoming Bookings (12)" at bounding box center [419, 95] width 110 height 13
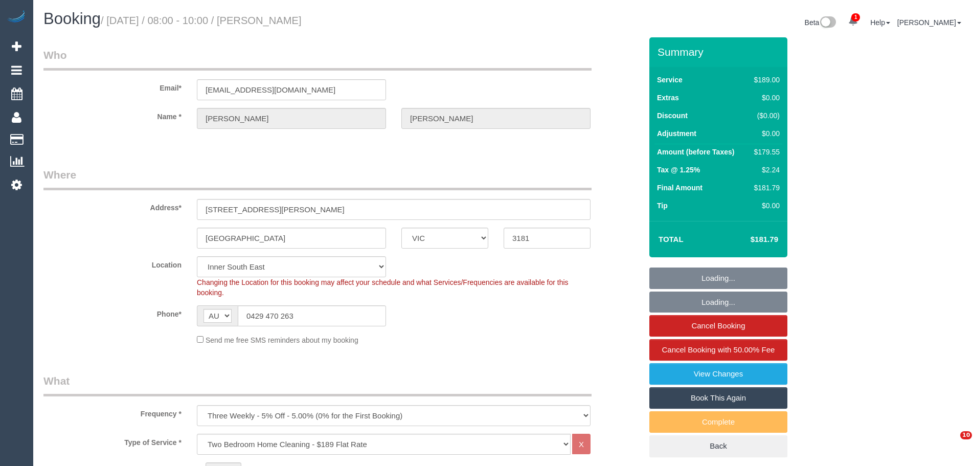
select select "VIC"
select select "string:stripe-pm_1PMk062GScqysDRV9k7oLIJo"
select select "number:29"
select select "number:14"
select select "number:19"
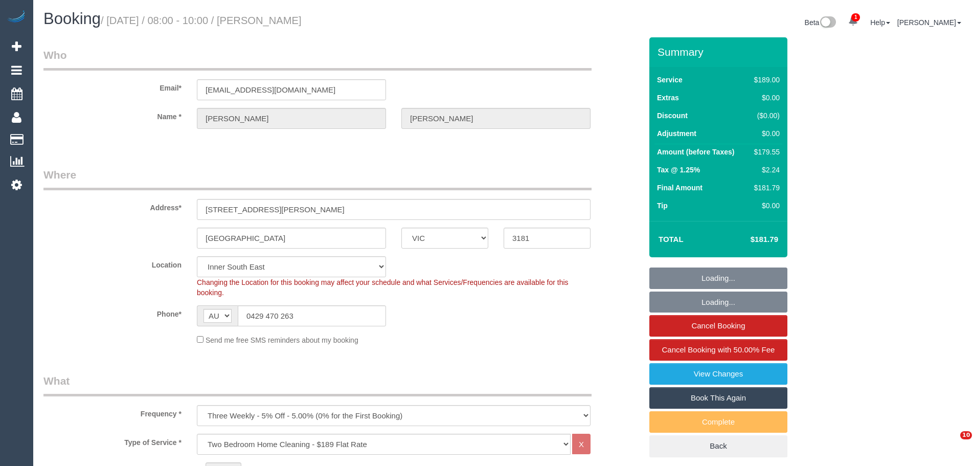
select select "number:22"
select select "number:33"
select select "number:11"
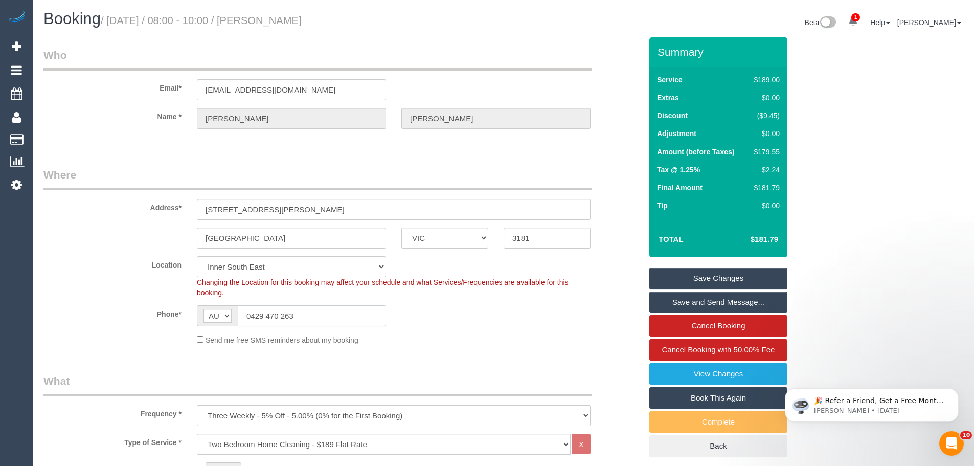
drag, startPoint x: 324, startPoint y: 321, endPoint x: 85, endPoint y: 296, distance: 240.1
click at [101, 296] on sui-booking-location "Location Office City East (North) East (South) Inner East Inner North (East) In…" at bounding box center [342, 300] width 598 height 89
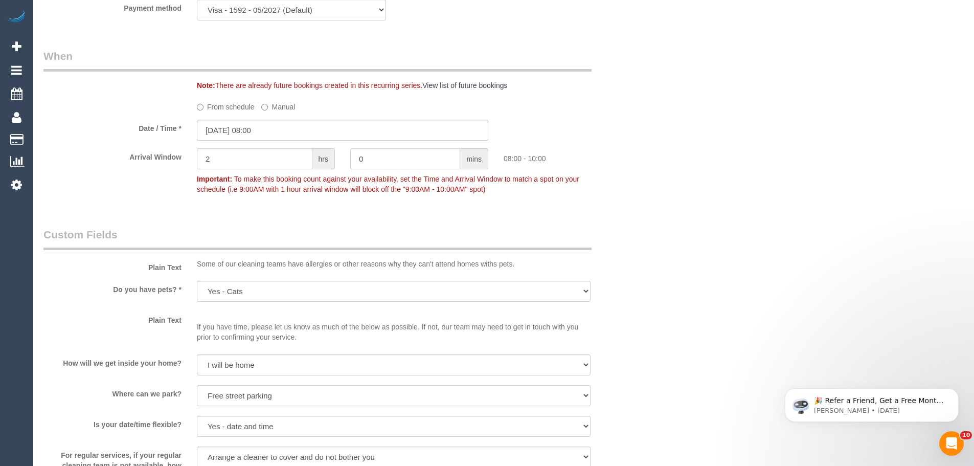
scroll to position [1432, 0]
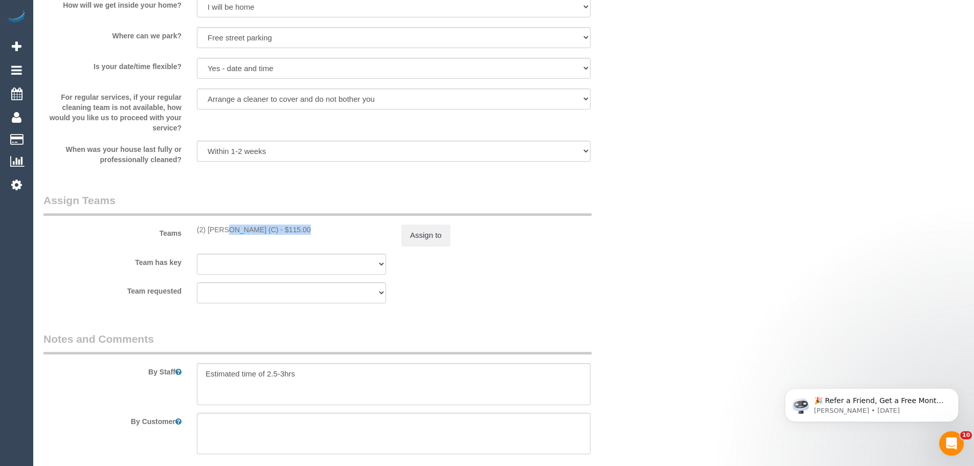
drag, startPoint x: 272, startPoint y: 231, endPoint x: 191, endPoint y: 228, distance: 80.9
click at [191, 228] on div "(2) Roumany Gergis (C) - $115.00" at bounding box center [291, 230] width 205 height 10
copy div "(2) [PERSON_NAME] (C)"
click at [411, 234] on button "Assign to" at bounding box center [426, 235] width 49 height 21
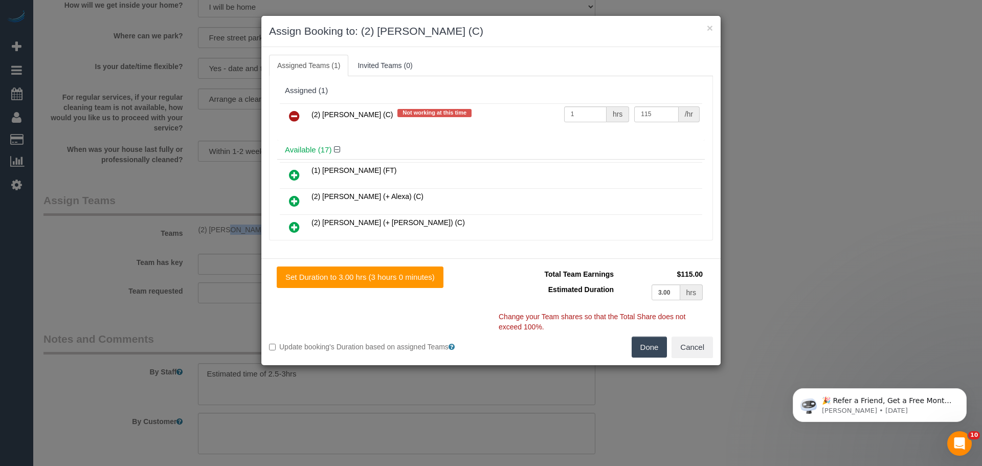
click at [295, 117] on icon at bounding box center [294, 116] width 11 height 12
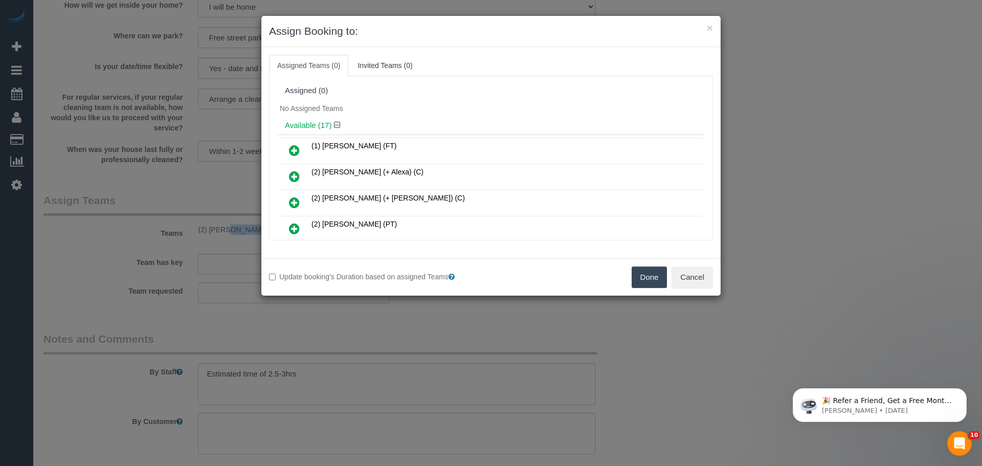
click at [655, 273] on button "Done" at bounding box center [650, 276] width 36 height 21
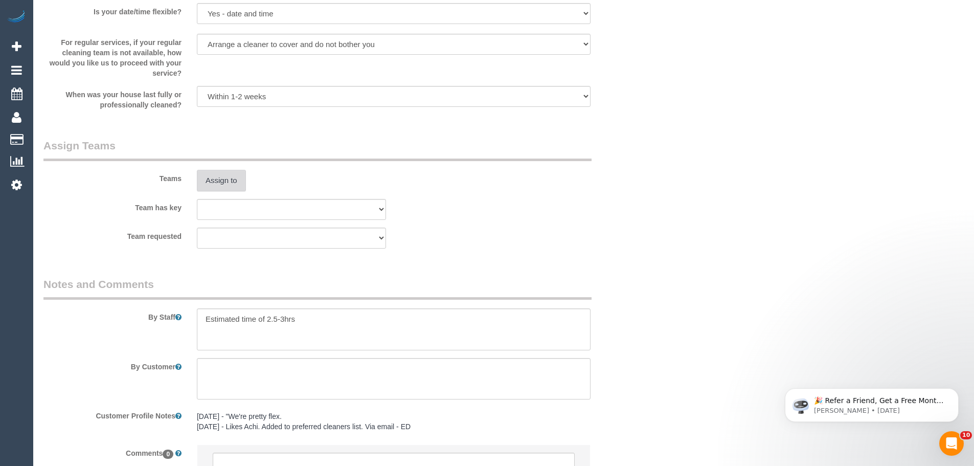
scroll to position [1588, 0]
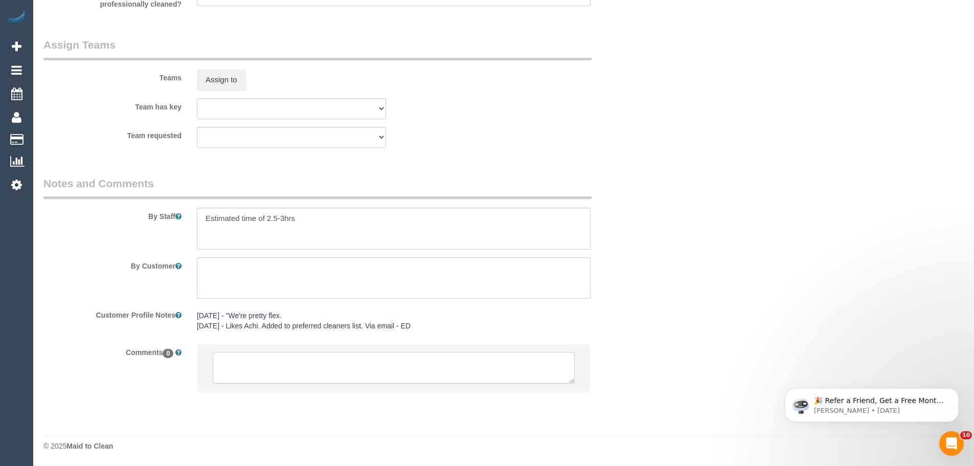
click at [326, 375] on textarea at bounding box center [394, 368] width 362 height 32
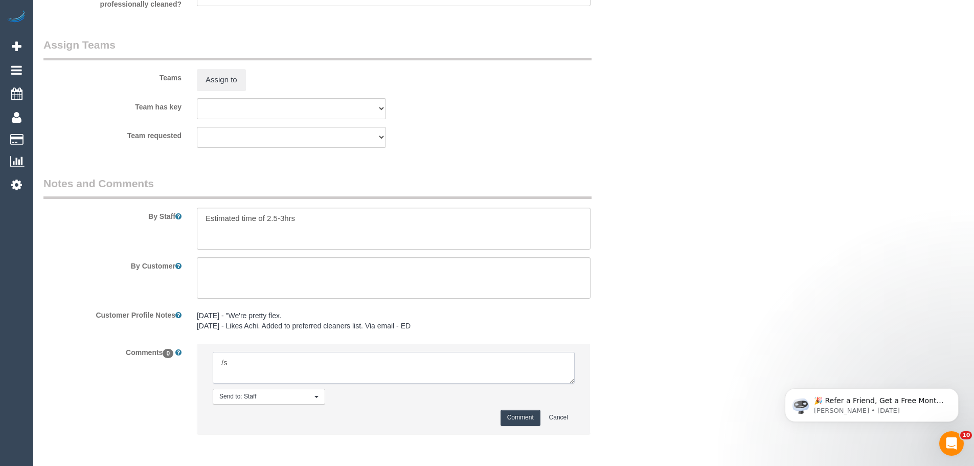
type textarea "/"
paste textarea "Cleaner(s) Unassigned: Reason Unassigned: Contact via: Which message sent: Addi…"
drag, startPoint x: 574, startPoint y: 386, endPoint x: 696, endPoint y: 465, distance: 145.0
click at [579, 389] on textarea at bounding box center [396, 370] width 366 height 37
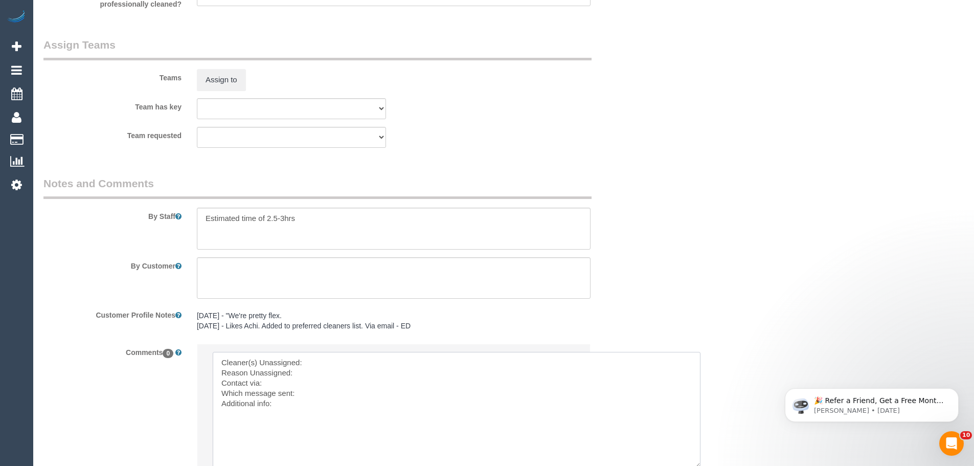
click at [329, 360] on textarea at bounding box center [457, 410] width 488 height 116
paste textarea "(2) [PERSON_NAME] (C)"
click at [323, 370] on textarea at bounding box center [457, 410] width 488 height 116
click at [302, 397] on textarea at bounding box center [457, 410] width 488 height 116
click at [302, 403] on textarea at bounding box center [457, 410] width 488 height 116
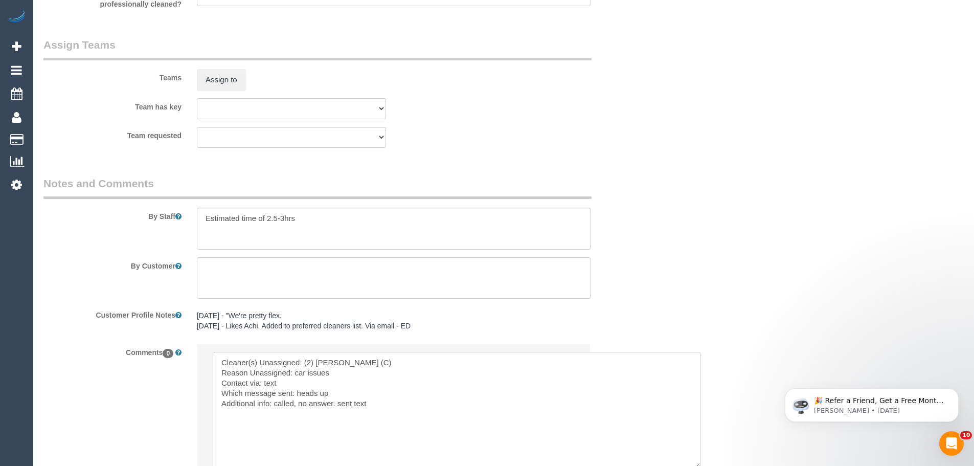
drag, startPoint x: 397, startPoint y: 405, endPoint x: 0, endPoint y: 277, distance: 417.5
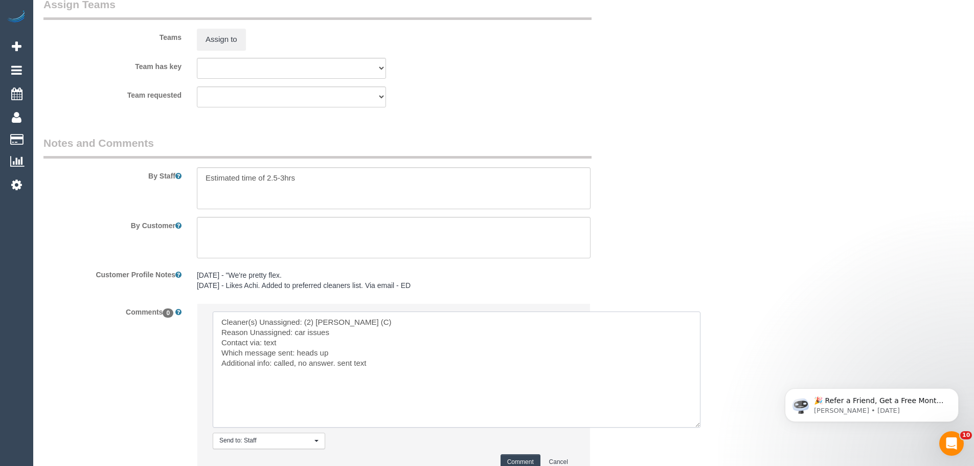
scroll to position [1714, 0]
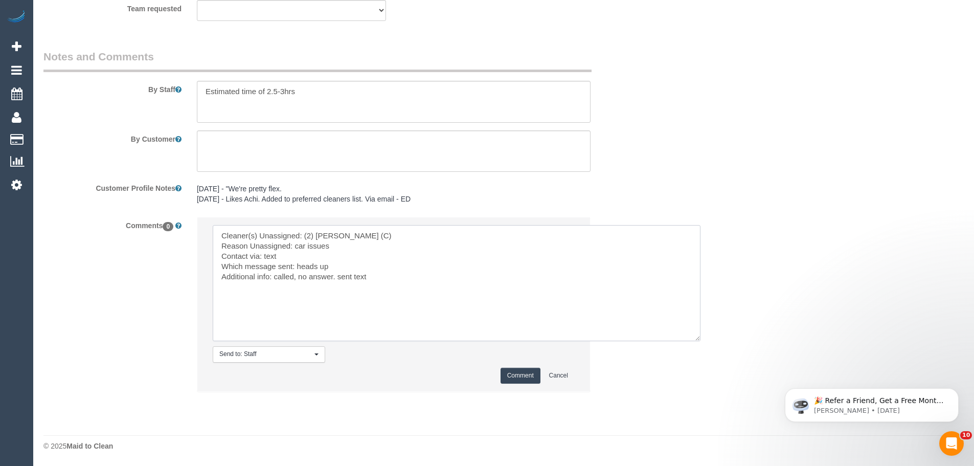
type textarea "Cleaner(s) Unassigned: (2) Roumany Gergis (C) Reason Unassigned: car issues Con…"
click at [520, 372] on button "Comment" at bounding box center [521, 376] width 40 height 16
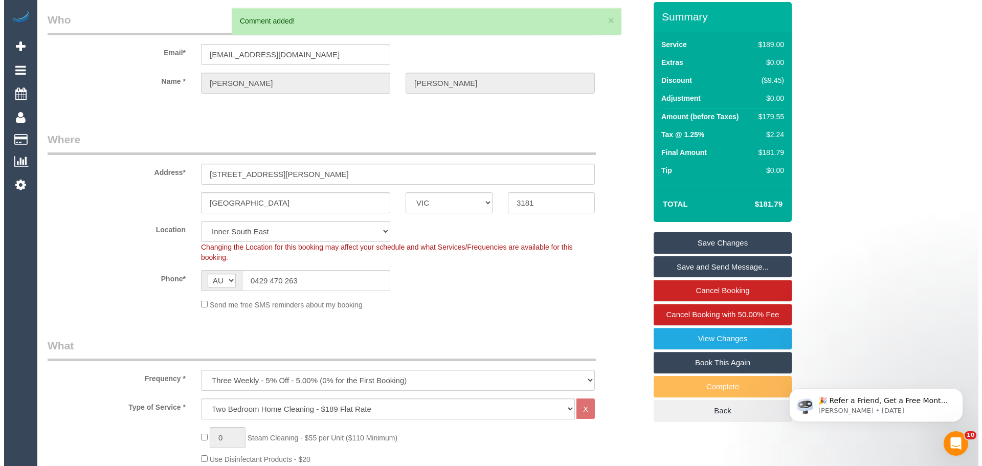
scroll to position [0, 0]
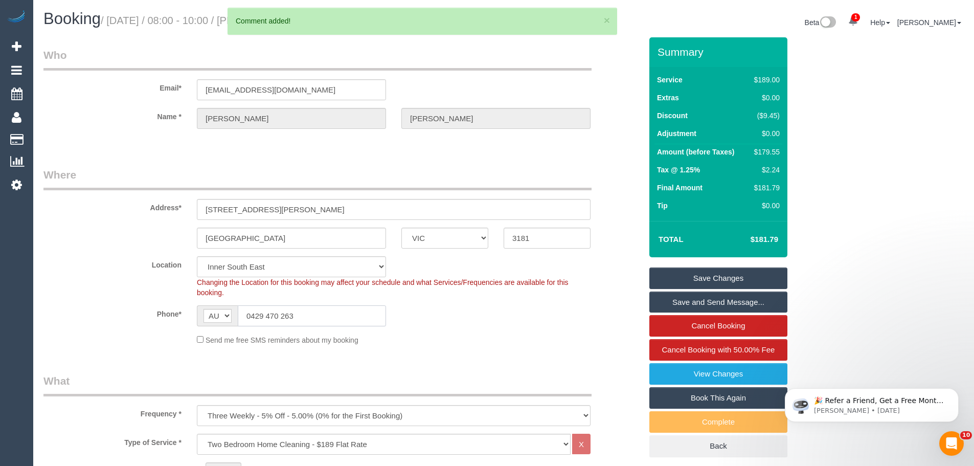
drag, startPoint x: 318, startPoint y: 321, endPoint x: 143, endPoint y: 304, distance: 175.8
click at [162, 304] on sui-booking-location "Location Office City East (North) East (South) Inner East Inner North (East) In…" at bounding box center [342, 300] width 598 height 89
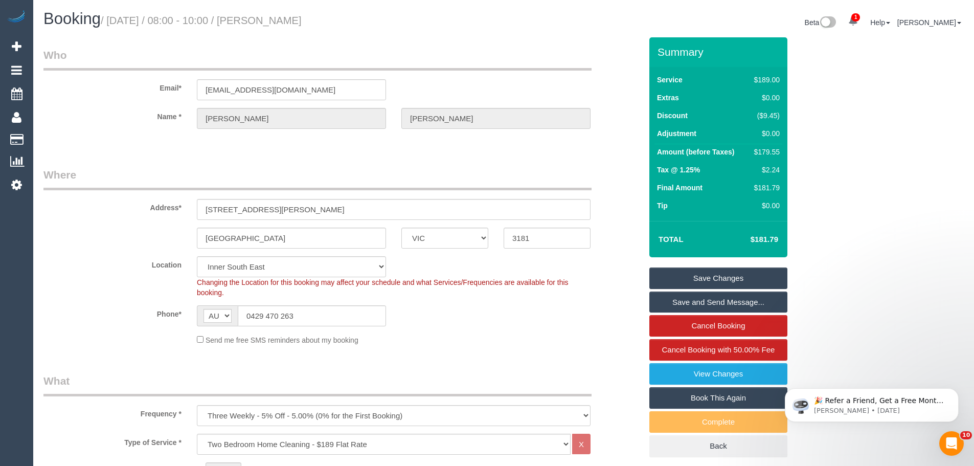
drag, startPoint x: 732, startPoint y: 280, endPoint x: 746, endPoint y: 272, distance: 15.9
click at [732, 280] on link "Save Changes" at bounding box center [719, 278] width 138 height 21
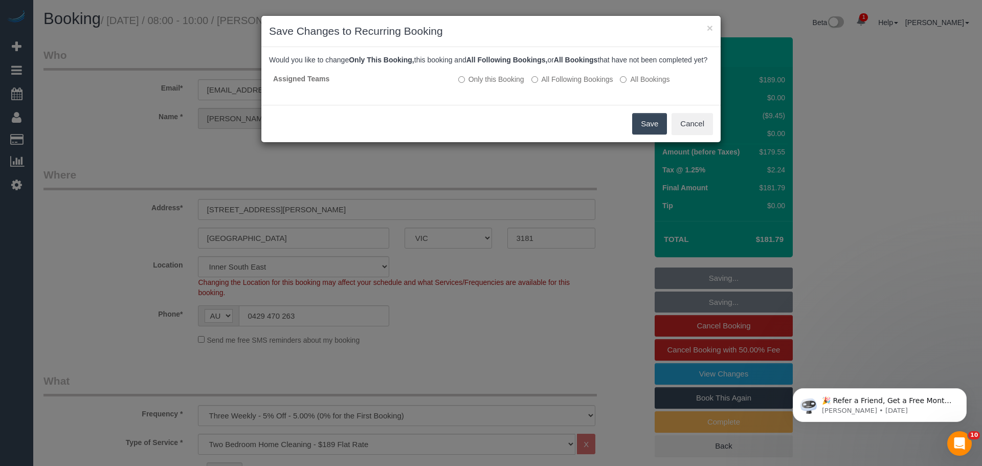
click at [641, 135] on button "Save" at bounding box center [649, 123] width 35 height 21
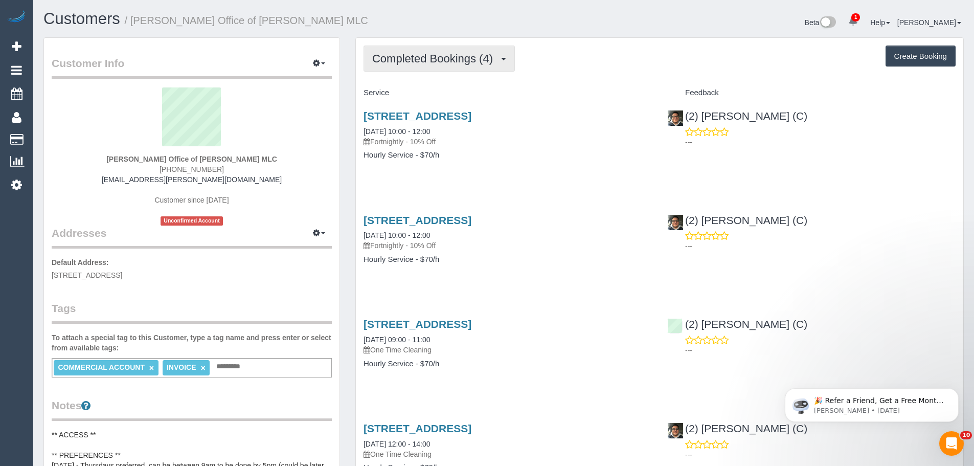
click at [459, 57] on span "Completed Bookings (4)" at bounding box center [435, 58] width 126 height 13
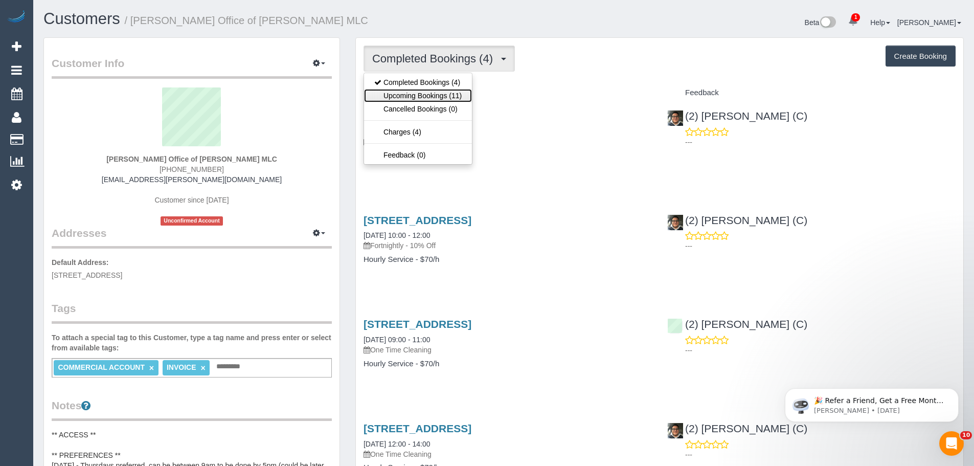
click at [453, 96] on link "Upcoming Bookings (11)" at bounding box center [418, 95] width 108 height 13
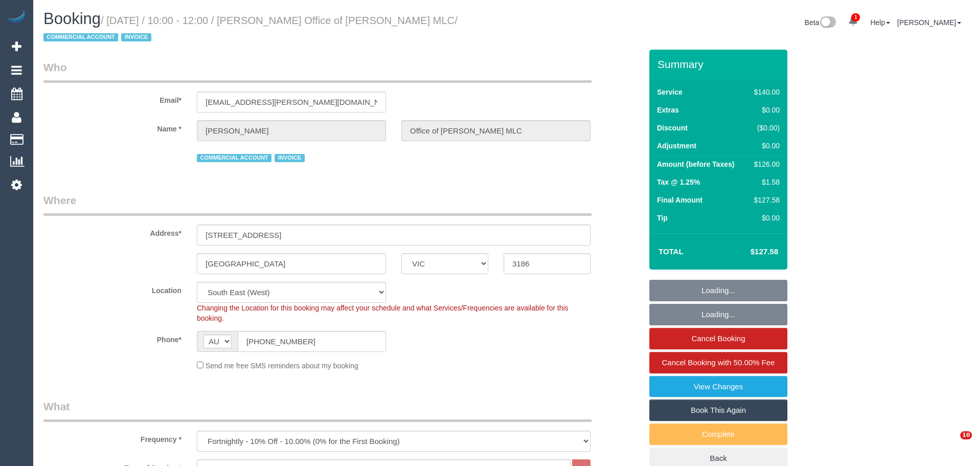
select select "VIC"
select select "number:28"
select select "number:14"
select select "number:18"
select select "number:24"
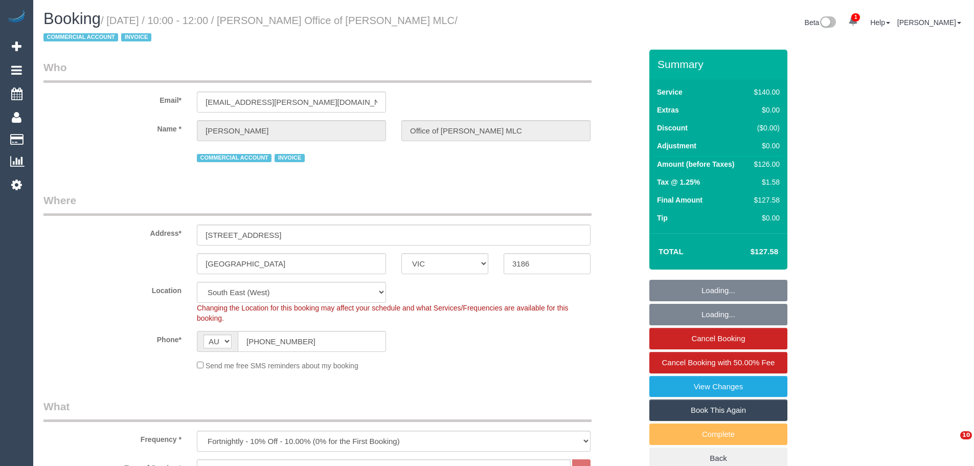
select select "number:35"
select select "number:11"
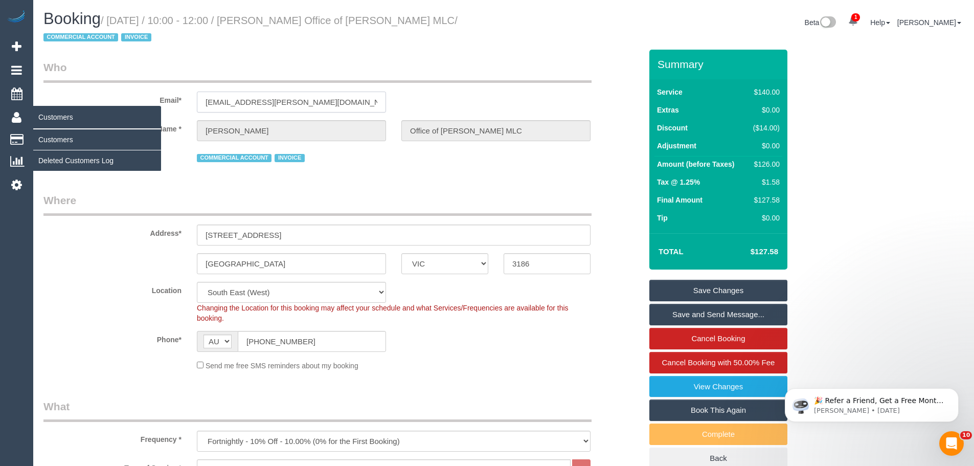
drag, startPoint x: 329, startPoint y: 102, endPoint x: 0, endPoint y: 106, distance: 328.9
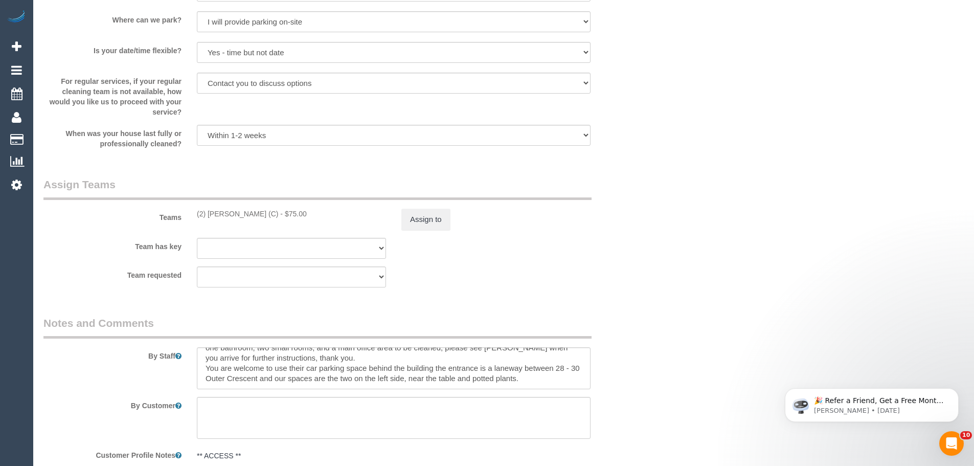
scroll to position [1432, 0]
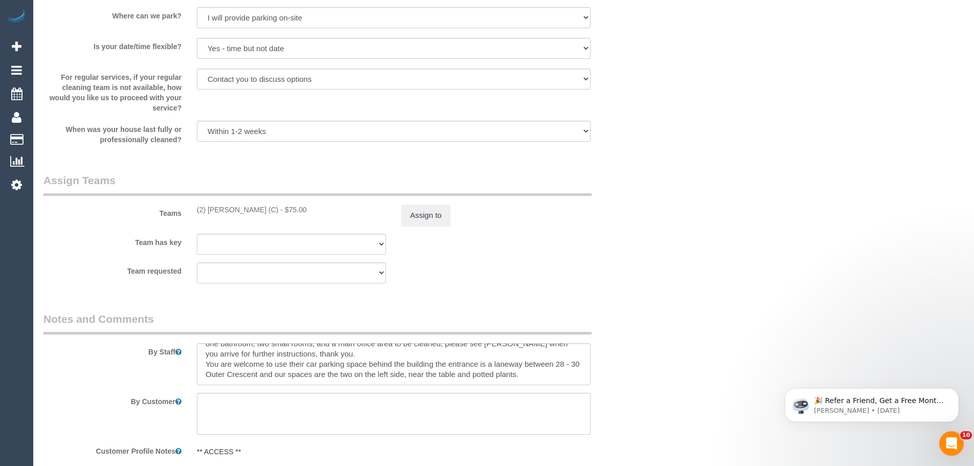
drag, startPoint x: 276, startPoint y: 210, endPoint x: 178, endPoint y: 210, distance: 98.2
click at [178, 210] on div "Teams (2) [PERSON_NAME] (C) - $75.00 Assign to" at bounding box center [343, 199] width 614 height 53
click at [212, 209] on div "(2) [PERSON_NAME] (C) - $75.00" at bounding box center [291, 210] width 189 height 10
drag, startPoint x: 193, startPoint y: 210, endPoint x: 273, endPoint y: 210, distance: 79.3
click at [273, 210] on div "(2) [PERSON_NAME] (C) - $75.00" at bounding box center [291, 210] width 205 height 10
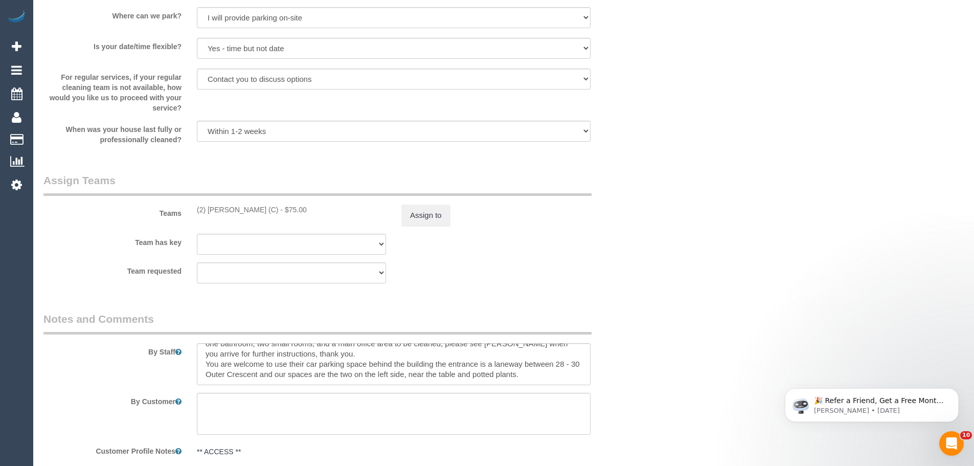
copy div "(2) [PERSON_NAME] (C)"
click at [433, 206] on button "Assign to" at bounding box center [426, 215] width 49 height 21
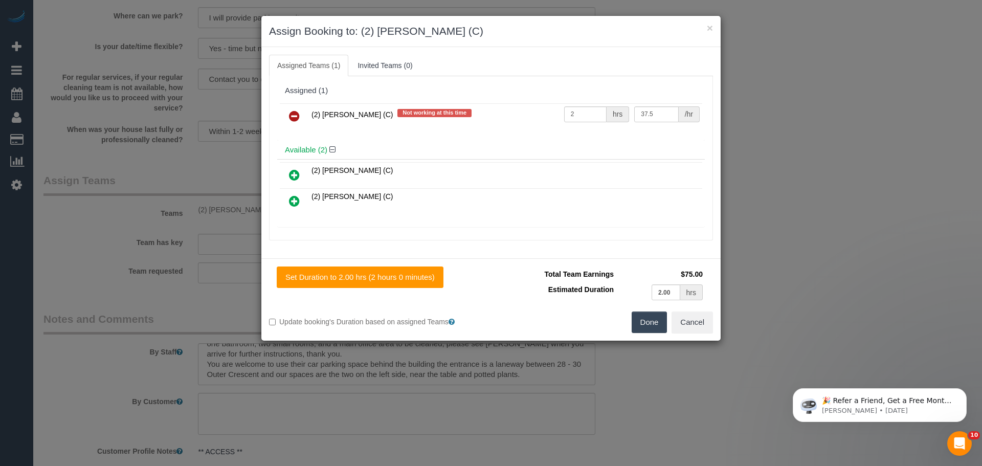
drag, startPoint x: 291, startPoint y: 115, endPoint x: 455, endPoint y: 183, distance: 177.7
click at [291, 115] on icon at bounding box center [294, 116] width 11 height 12
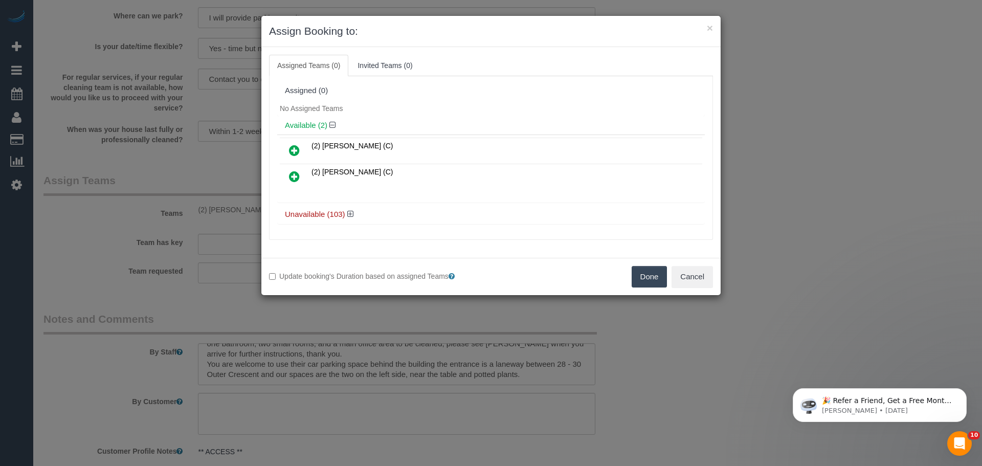
click at [652, 271] on button "Done" at bounding box center [650, 276] width 36 height 21
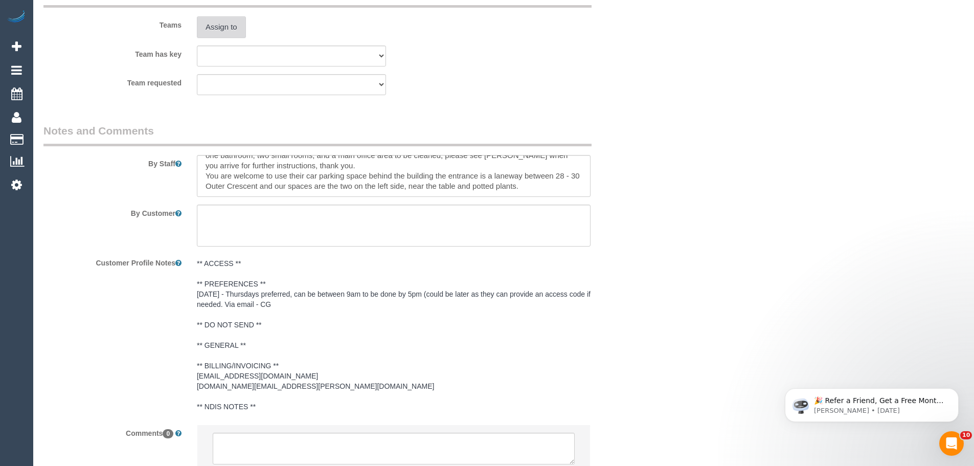
scroll to position [1701, 0]
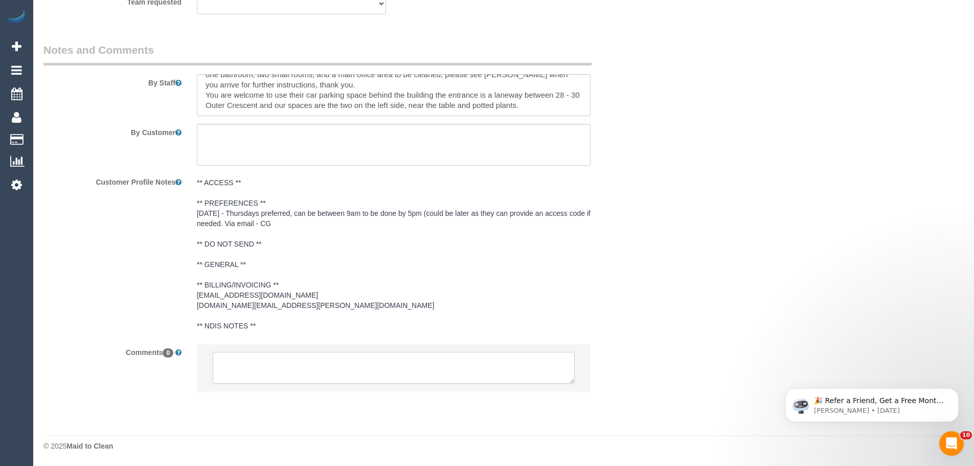
click at [294, 359] on textarea at bounding box center [394, 368] width 362 height 32
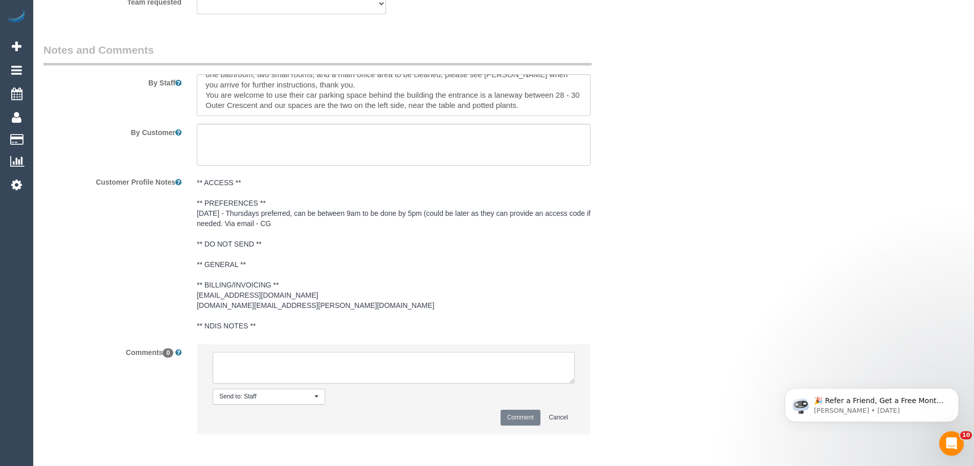
paste textarea "Cleaner(s) Unassigned: (2) Roumany Gergis (C) Reason Unassigned: car issues Con…"
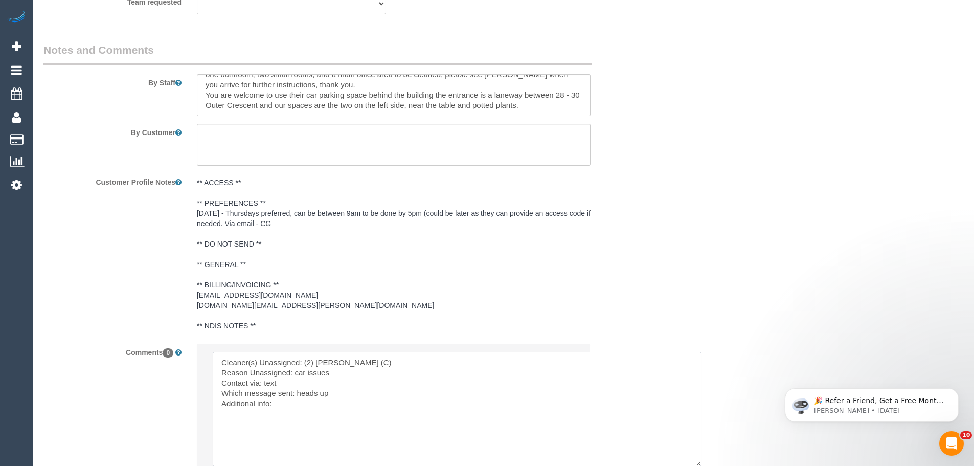
drag, startPoint x: 574, startPoint y: 383, endPoint x: 712, endPoint y: 473, distance: 165.1
drag, startPoint x: 264, startPoint y: 381, endPoint x: 284, endPoint y: 382, distance: 20.0
click at [284, 382] on textarea at bounding box center [464, 415] width 502 height 126
drag, startPoint x: 299, startPoint y: 394, endPoint x: 339, endPoint y: 396, distance: 40.4
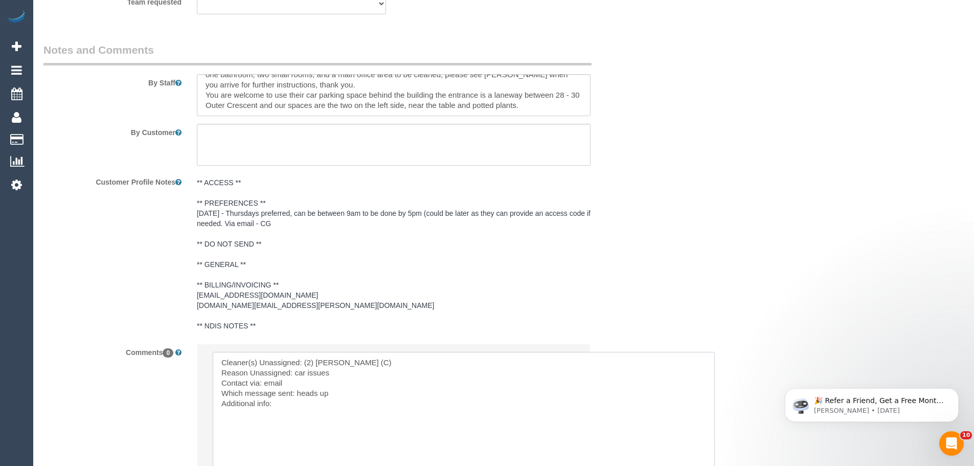
click at [339, 396] on textarea at bounding box center [464, 415] width 502 height 126
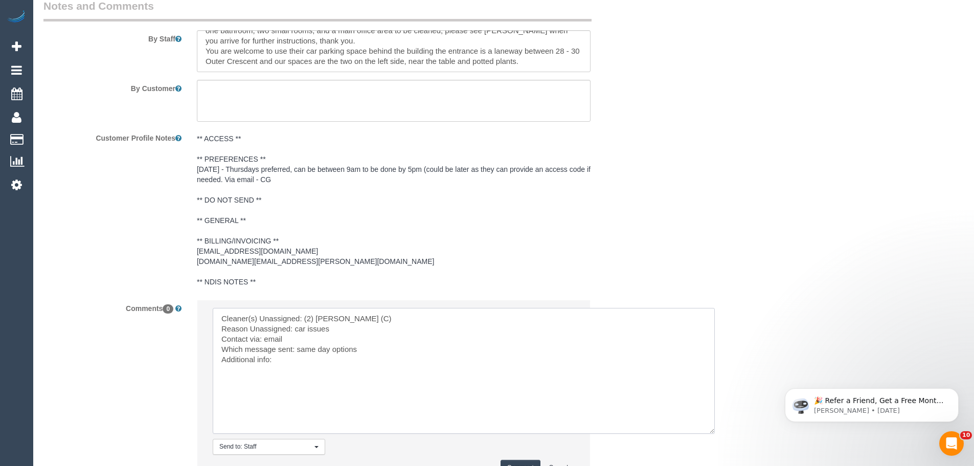
scroll to position [1803, 0]
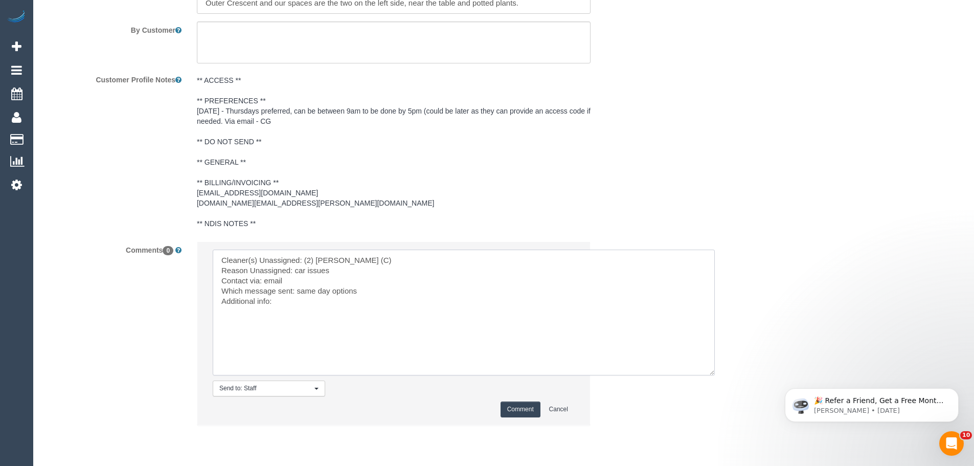
type textarea "Cleaner(s) Unassigned: (2) Roumany Gergis (C) Reason Unassigned: car issues Con…"
click at [508, 409] on button "Comment" at bounding box center [521, 410] width 40 height 16
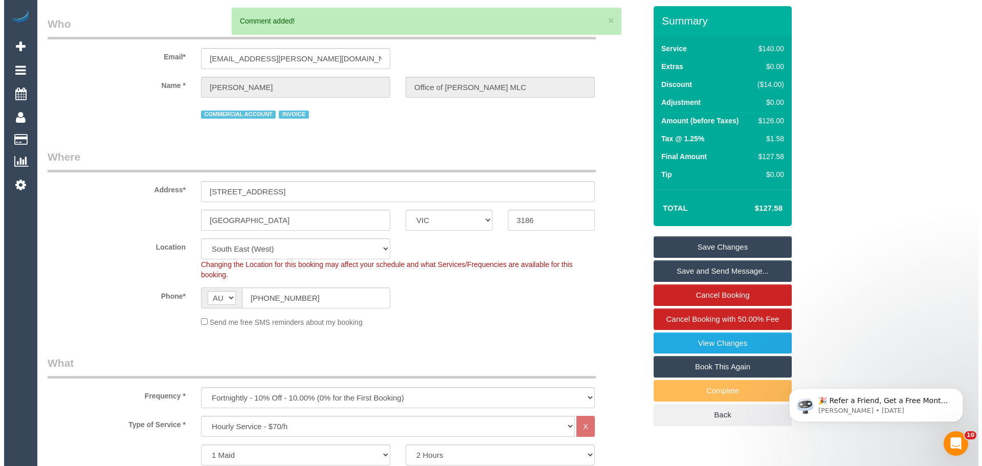
scroll to position [0, 0]
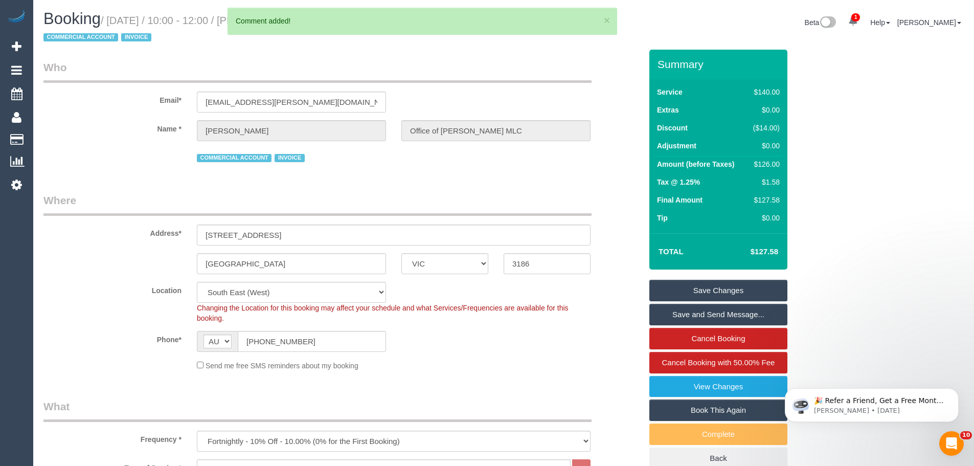
click at [705, 295] on link "Save Changes" at bounding box center [719, 290] width 138 height 21
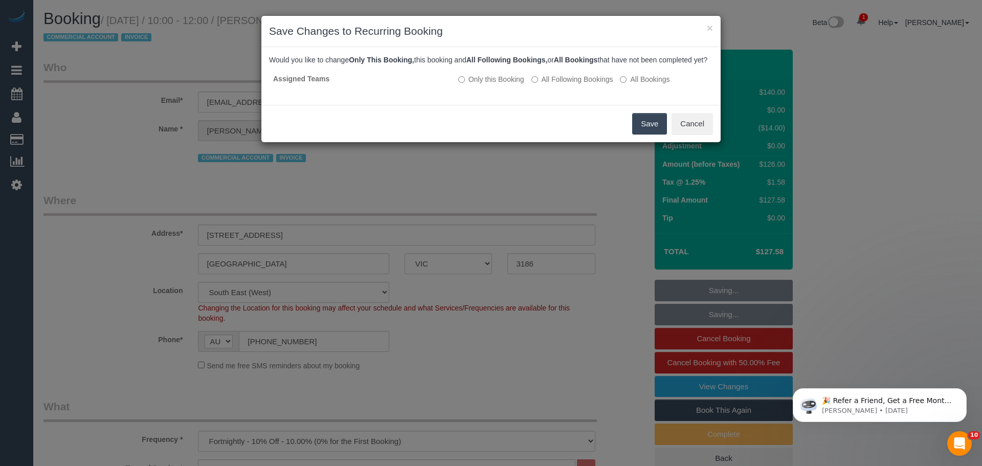
drag, startPoint x: 656, startPoint y: 136, endPoint x: 665, endPoint y: 133, distance: 9.6
click at [656, 135] on button "Save" at bounding box center [649, 123] width 35 height 21
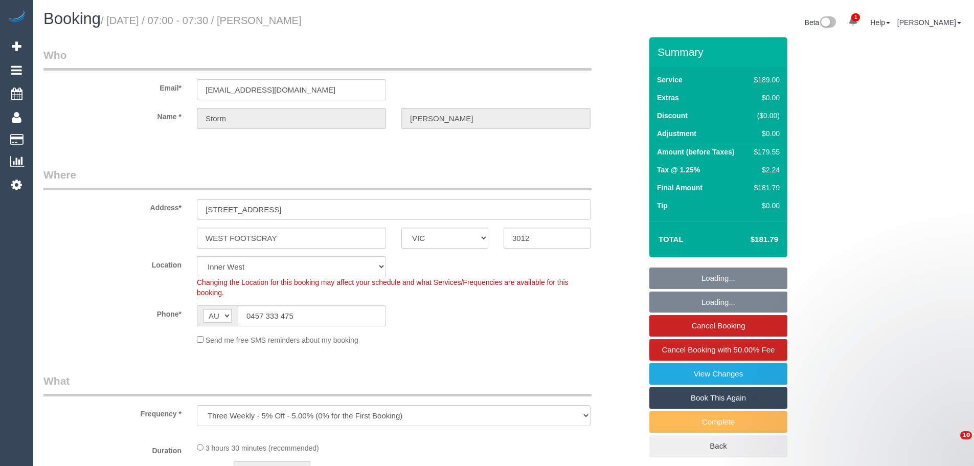
select select "VIC"
select select "object:658"
select select "string:stripe-pm_1P1zXo2GScqysDRVaKm2tPVX"
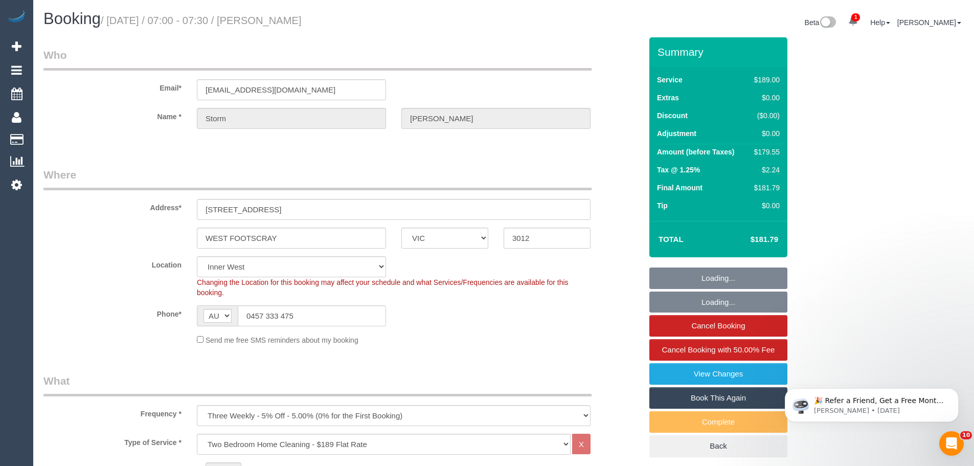
select select "number:29"
select select "number:14"
select select "number:19"
select select "number:36"
select select "number:34"
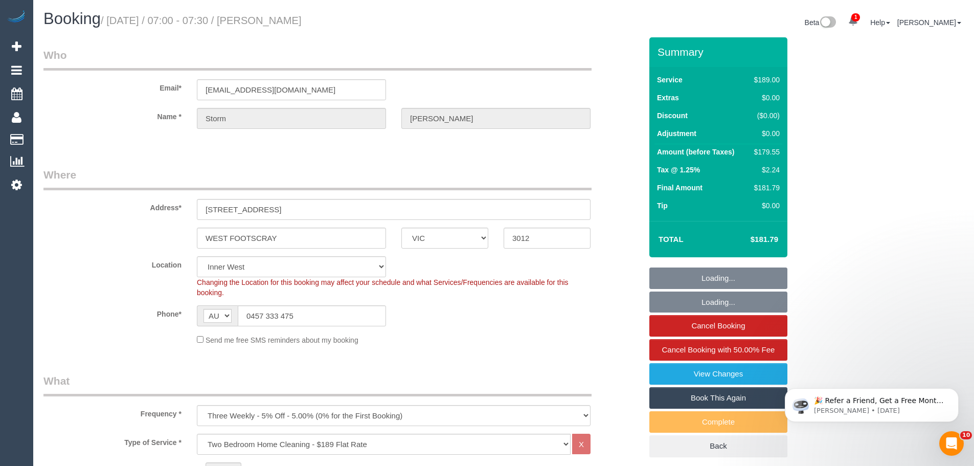
select select "number:11"
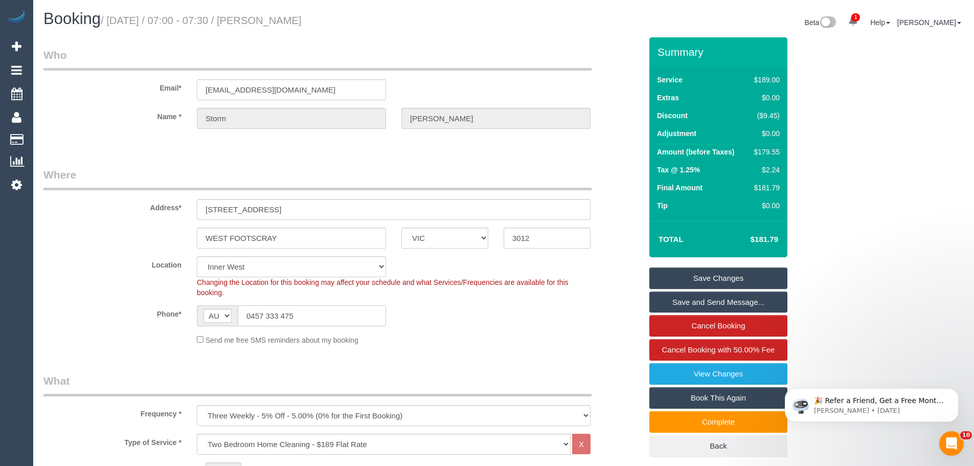
drag, startPoint x: 324, startPoint y: 311, endPoint x: 1, endPoint y: 312, distance: 323.3
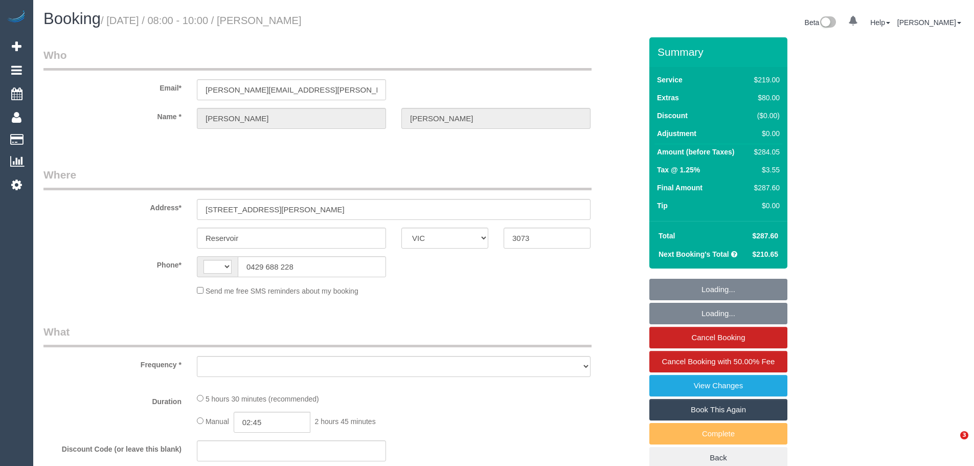
select select "VIC"
select select "string:AU"
select select "object:603"
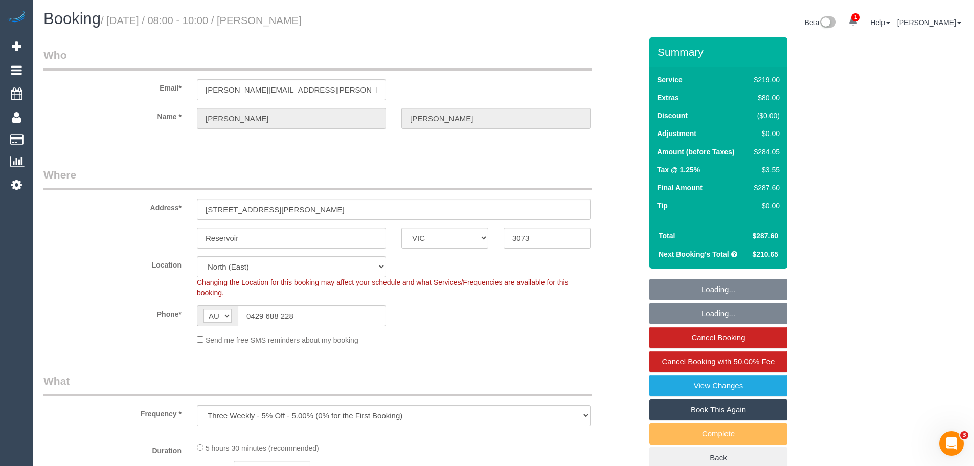
select select "string:stripe-pm_1P5Gs92GScqysDRVcRzcUGDE"
select select "number:28"
select select "number:14"
select select "number:18"
select select "number:22"
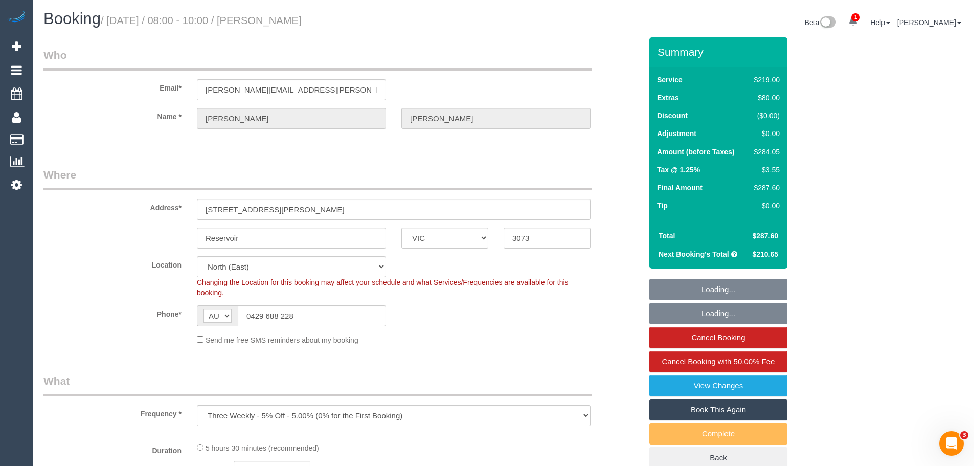
select select "number:35"
select select "number:12"
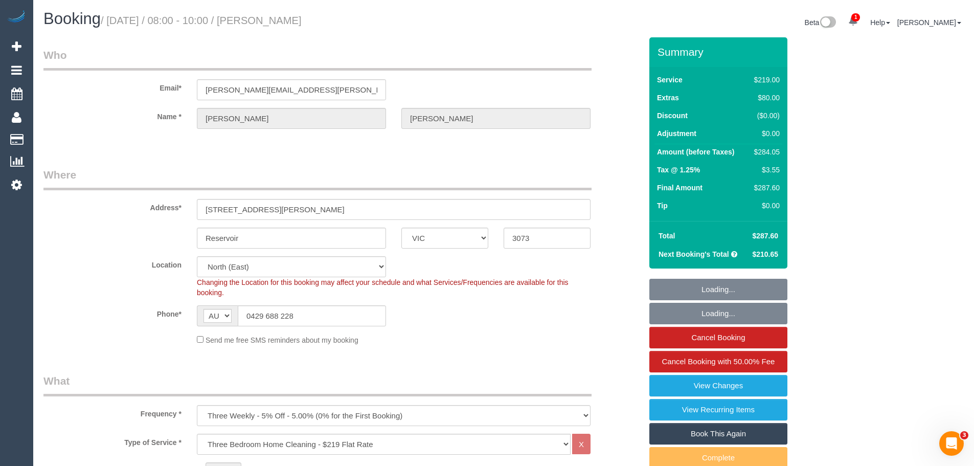
select select "object:852"
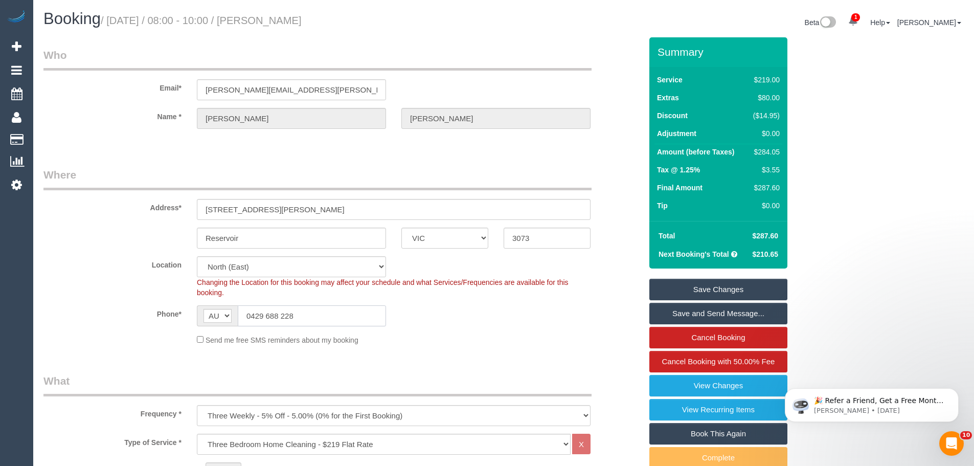
drag, startPoint x: 317, startPoint y: 316, endPoint x: 97, endPoint y: 311, distance: 220.0
click at [148, 313] on div "Phone* AF AL DZ AD AO AI AQ AG AR AM AW AU AT AZ BS BH BD BB BY BE BZ BJ BM BT …" at bounding box center [343, 315] width 614 height 21
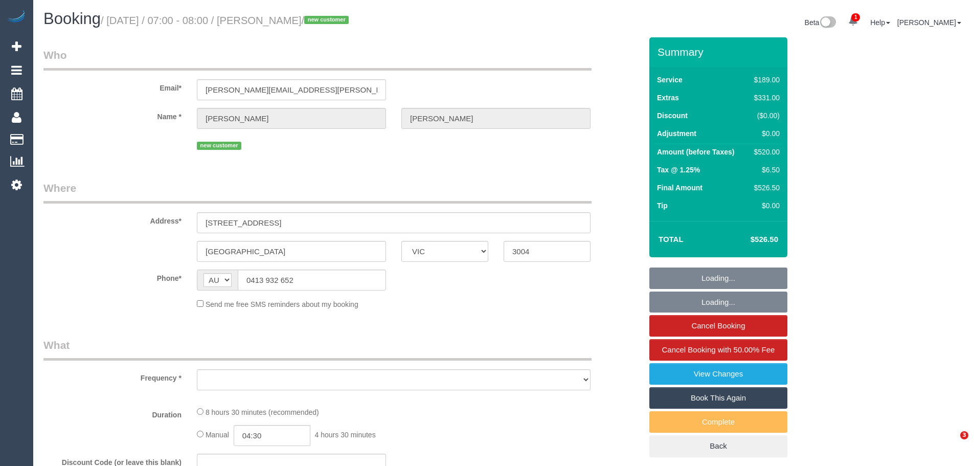
select select "VIC"
select select "string:stripe-pm_1S4egK2GScqysDRVwkKlDBNN"
select select "number:28"
select select "number:14"
select select "number:20"
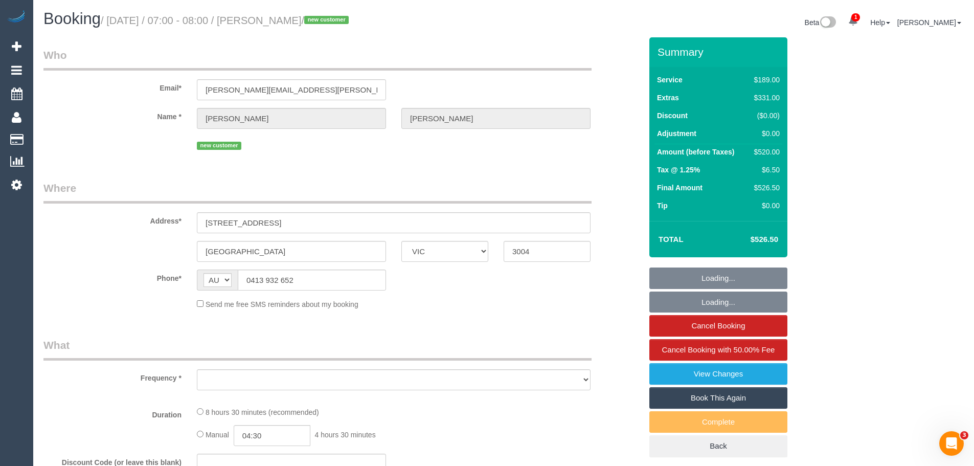
select select "number:25"
select select "number:13"
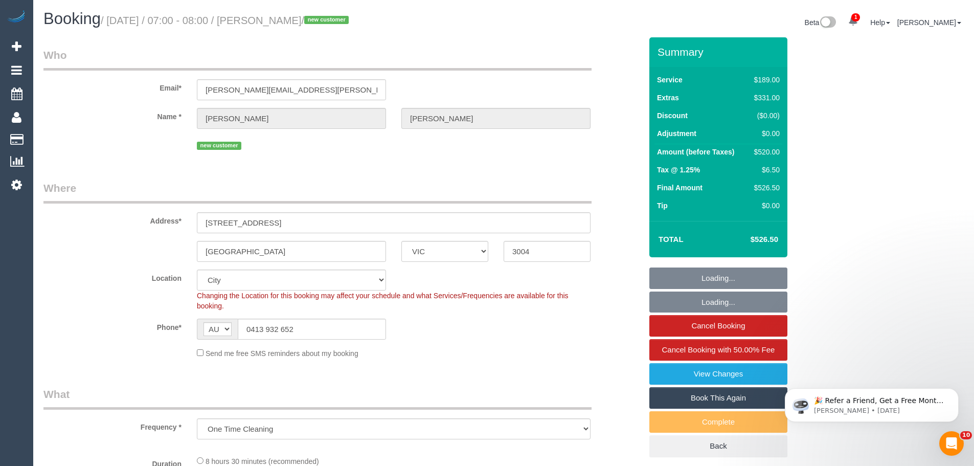
select select "object:728"
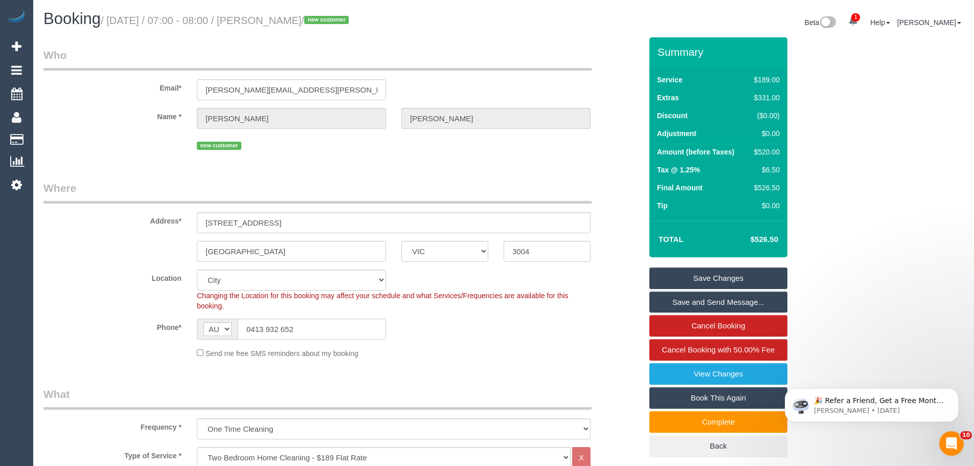
drag, startPoint x: 243, startPoint y: 331, endPoint x: 122, endPoint y: 326, distance: 120.8
click at [126, 326] on div "Phone* AF AL DZ AD AO AI AQ AG AR AM AW AU AT AZ BS BH BD BB BY BE BZ BJ BM BT …" at bounding box center [343, 329] width 614 height 21
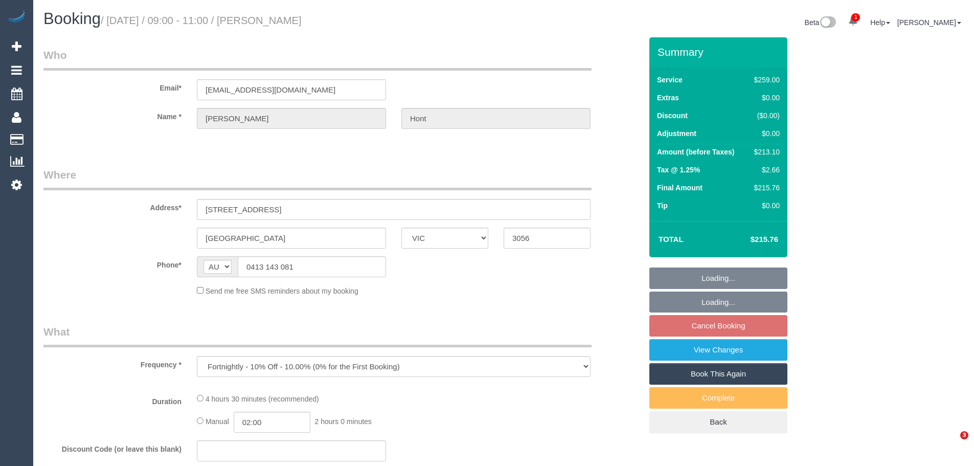
select select "VIC"
select select "string:stripe-pm_1LjarM2GScqysDRVo3QdCJ5N"
select select "number:29"
select select "number:14"
select select "number:19"
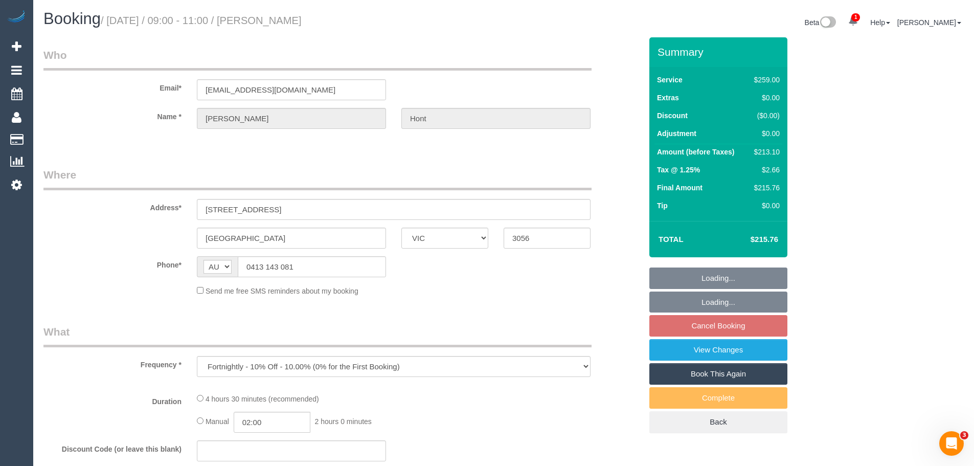
select select "number:24"
select select "number:33"
select select "number:11"
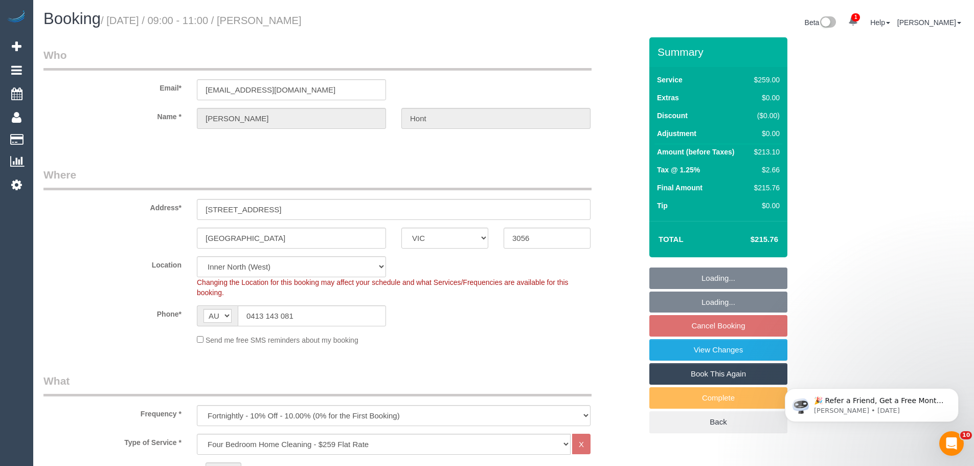
select select "object:811"
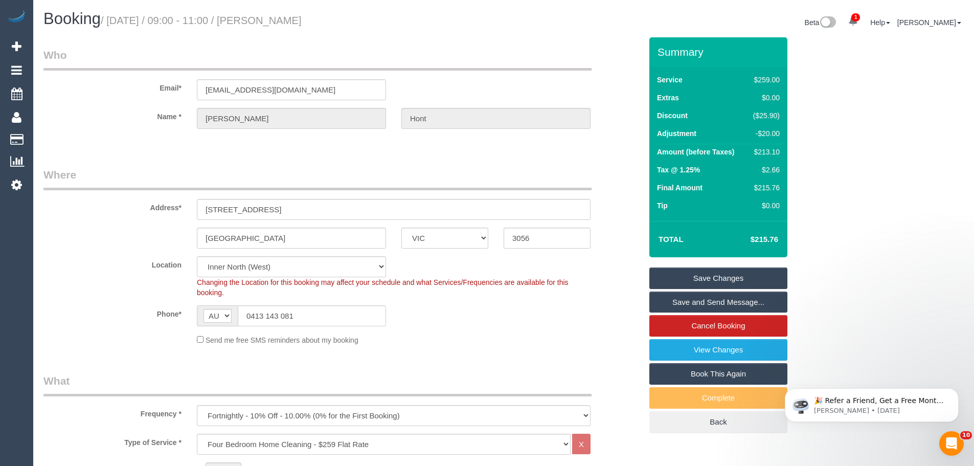
click at [771, 152] on div "$213.10" at bounding box center [764, 152] width 31 height 10
copy div "213.10"
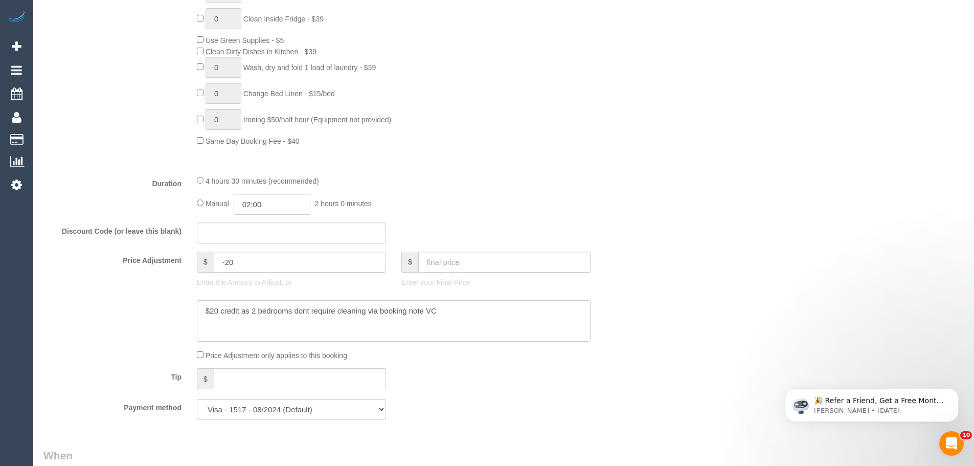
scroll to position [767, 0]
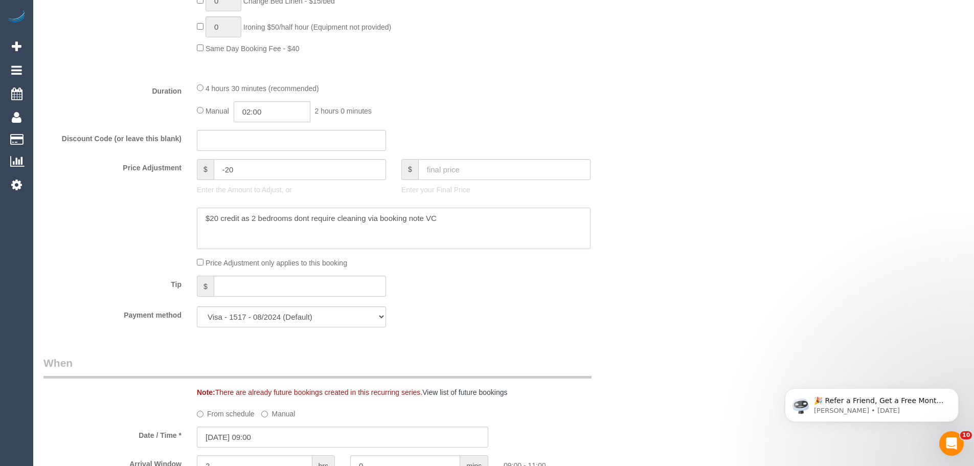
drag, startPoint x: 251, startPoint y: 218, endPoint x: 365, endPoint y: 218, distance: 114.1
click at [365, 218] on textarea at bounding box center [394, 229] width 394 height 42
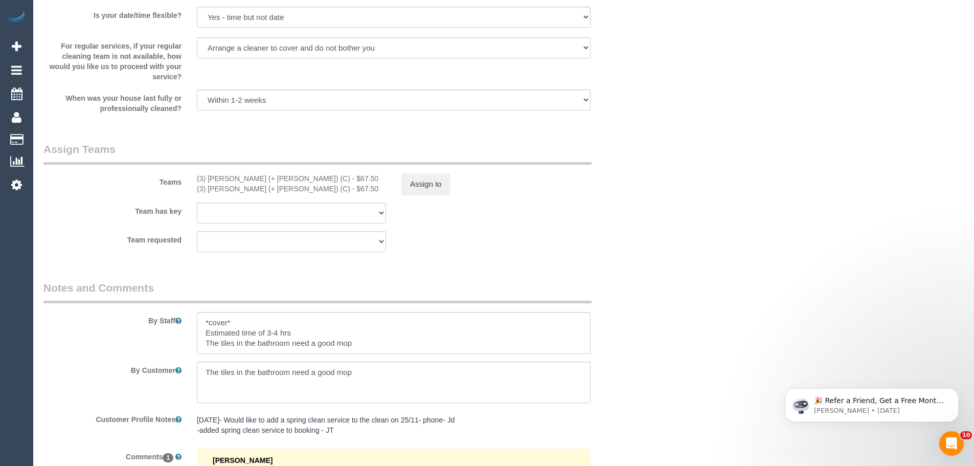
scroll to position [1675, 0]
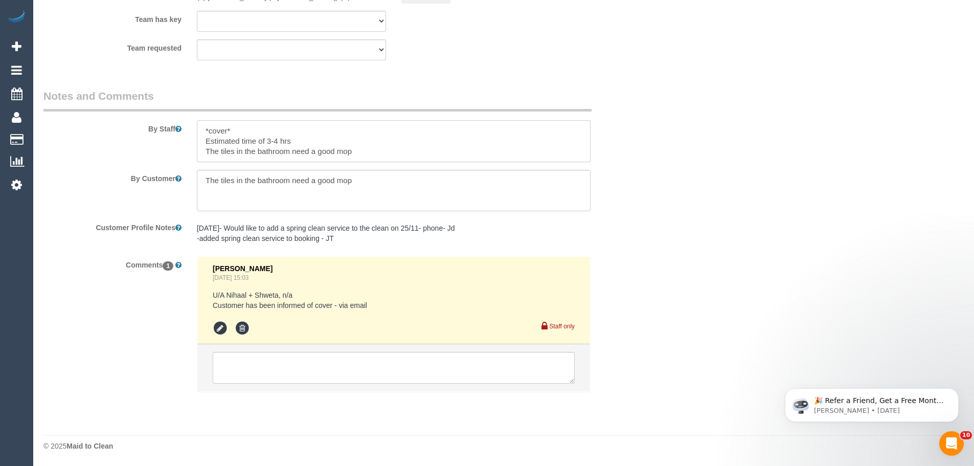
click at [389, 150] on textarea at bounding box center [394, 141] width 394 height 42
paste textarea "2 bedrooms dont require cleaning"
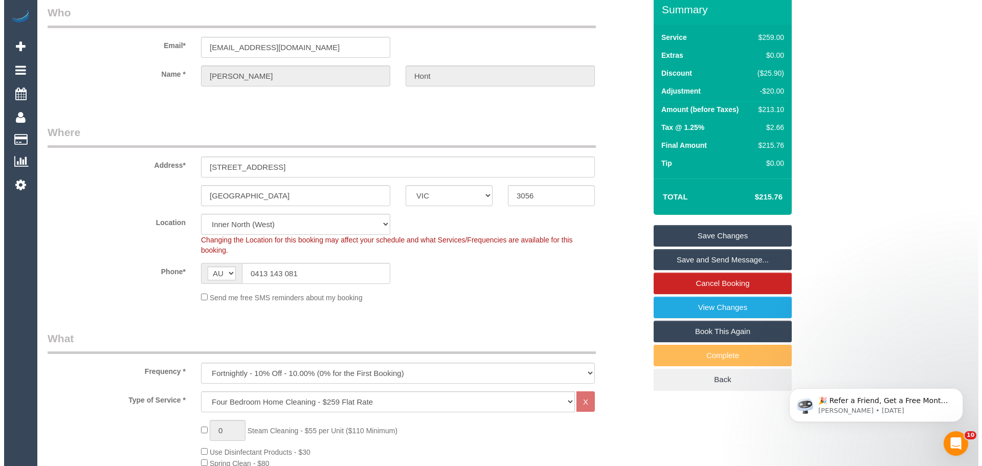
scroll to position [0, 0]
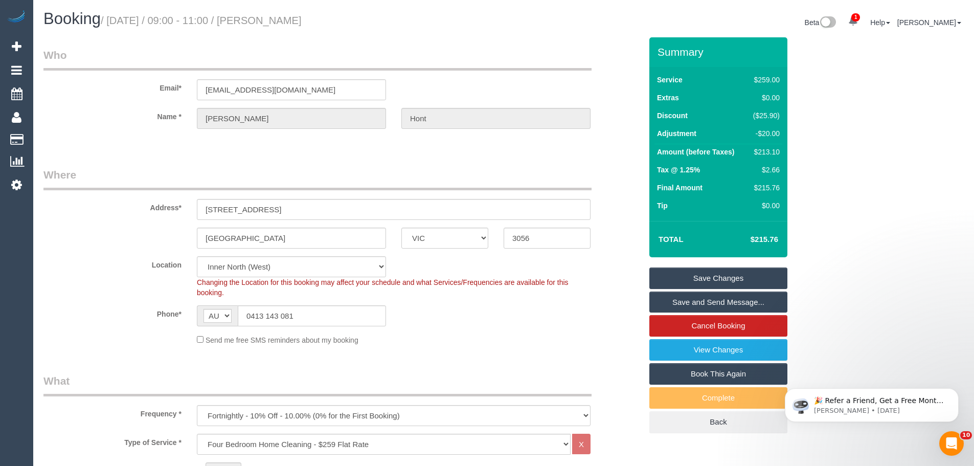
type textarea "*cover* Estimated time of 3-4 hrs The tiles in the bathroom need a good mop 2 b…"
click at [703, 279] on link "Save Changes" at bounding box center [719, 278] width 138 height 21
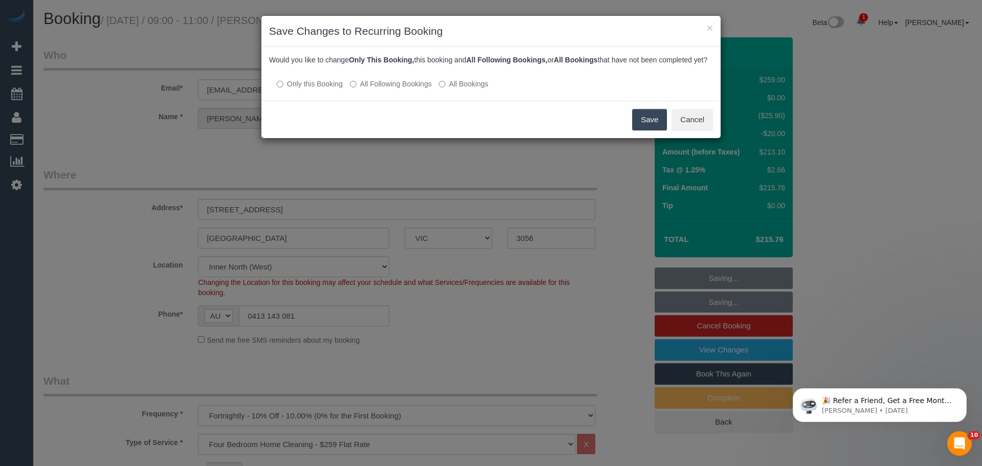
click at [646, 130] on button "Save" at bounding box center [649, 119] width 35 height 21
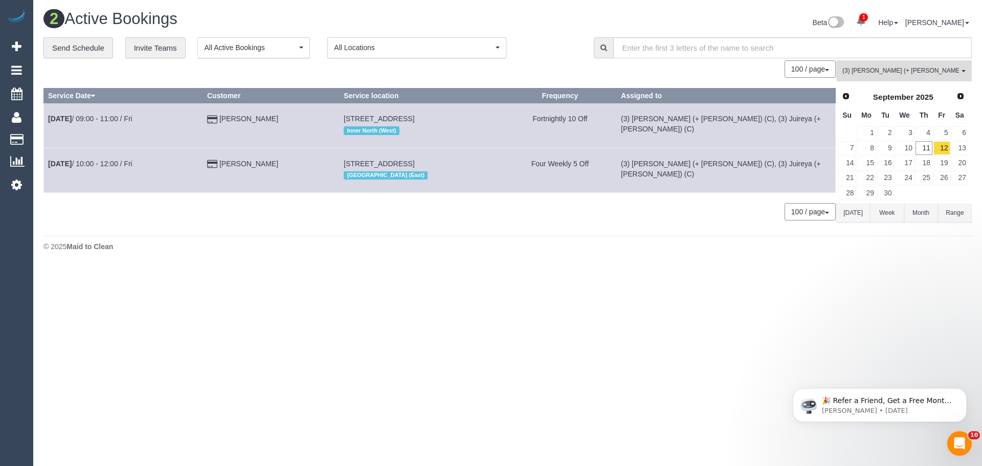
click at [862, 66] on button "(3) [PERSON_NAME] (+ Juireya) (C) , (3) Juireya (+ [PERSON_NAME]) (C) All Teams" at bounding box center [904, 70] width 136 height 21
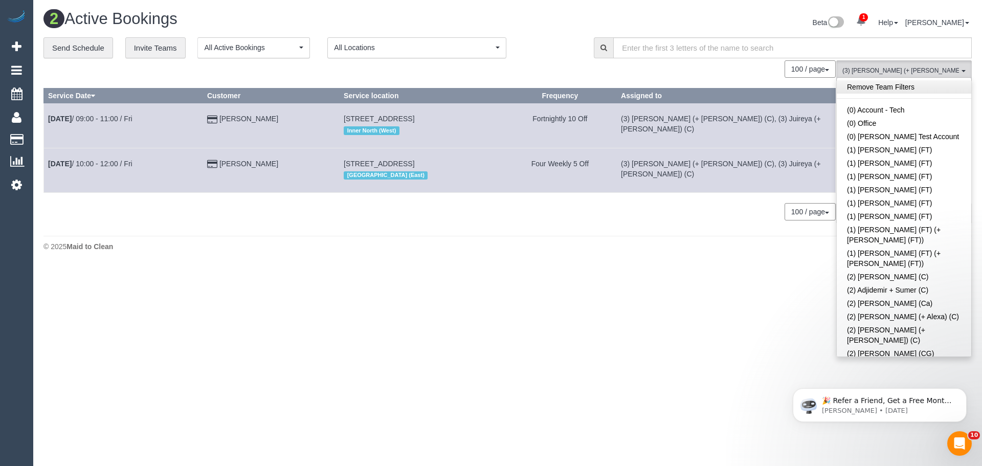
click at [886, 84] on link "Remove Team Filters" at bounding box center [904, 86] width 135 height 13
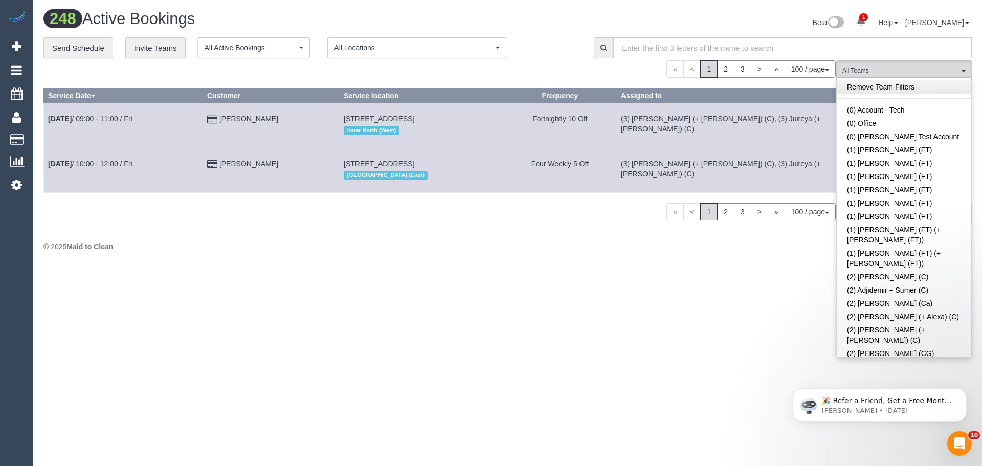
scroll to position [757, 0]
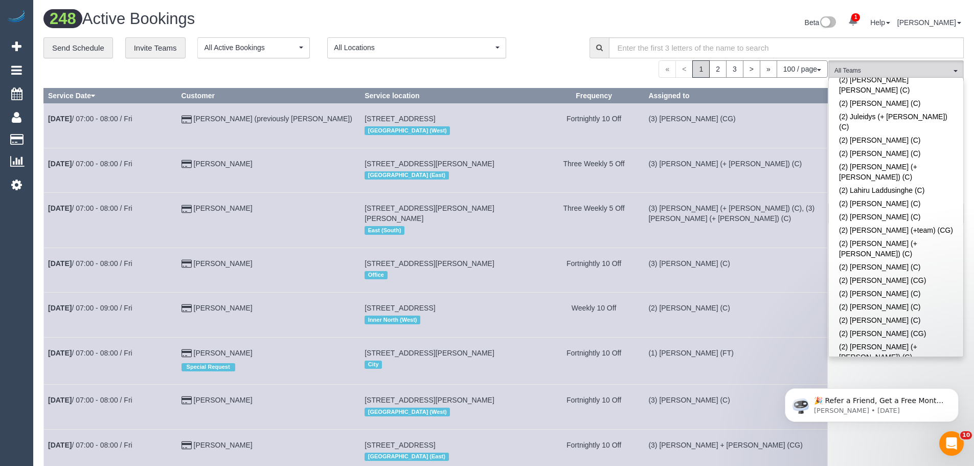
click at [920, 364] on link "(2) [PERSON_NAME] (C)" at bounding box center [896, 370] width 135 height 13
click at [910, 65] on button "(2) [PERSON_NAME] (C) All Teams" at bounding box center [897, 70] width 136 height 21
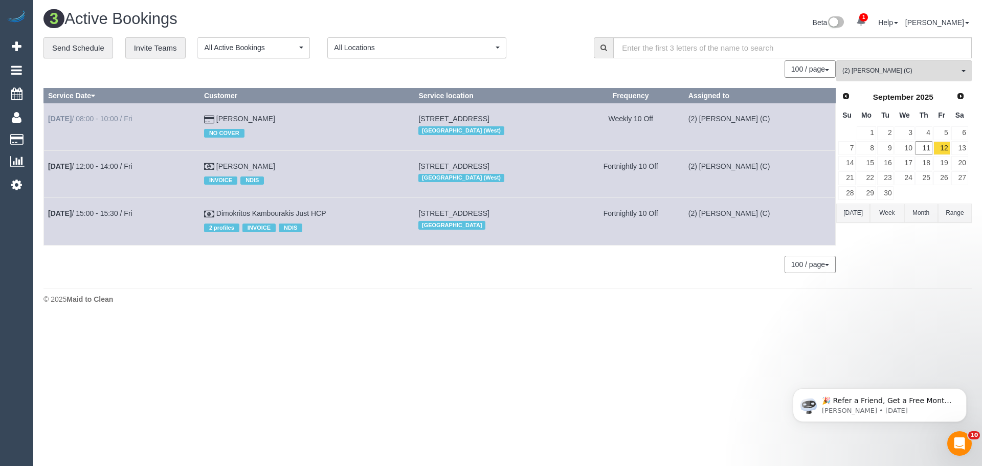
drag, startPoint x: 292, startPoint y: 117, endPoint x: 50, endPoint y: 115, distance: 242.4
click at [50, 115] on tr "[DATE] 08:00 - 10:00 / Fri [PERSON_NAME] NO COVER [STREET_ADDRESS] [GEOGRAPHIC_…" at bounding box center [440, 126] width 792 height 47
copy tr "[DATE] 08:00 - 10:00 / [PERSON_NAME]"
click at [924, 148] on link "11" at bounding box center [924, 148] width 17 height 14
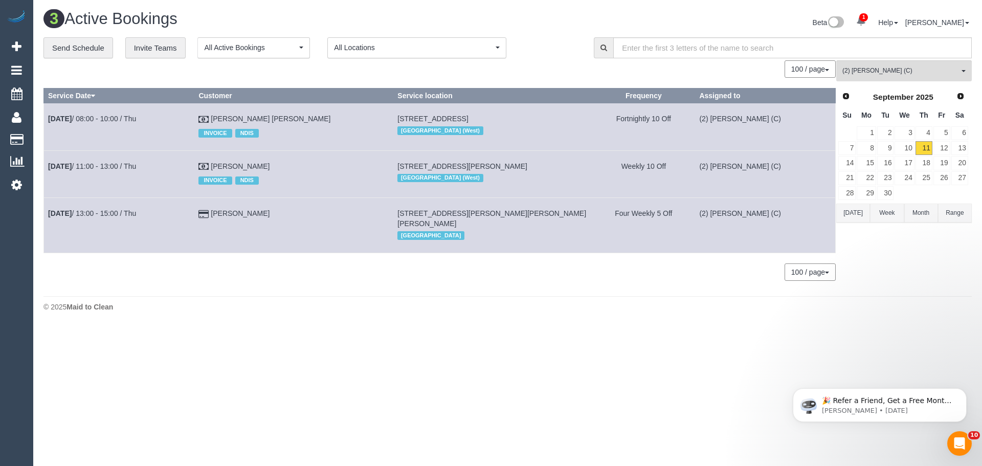
drag, startPoint x: 332, startPoint y: 119, endPoint x: 47, endPoint y: 111, distance: 285.5
click at [47, 111] on tr "[DATE] 08:00 - 10:00 / Thu [PERSON_NAME] [PERSON_NAME] INVOICE NDIS [STREET_ADD…" at bounding box center [440, 126] width 792 height 47
copy tr "[DATE] 08:00 - 10:00 / Thu [PERSON_NAME] [PERSON_NAME]"
click at [331, 119] on td "[PERSON_NAME] [PERSON_NAME] INVOICE NDIS" at bounding box center [293, 126] width 199 height 47
drag, startPoint x: 323, startPoint y: 120, endPoint x: 47, endPoint y: 116, distance: 276.7
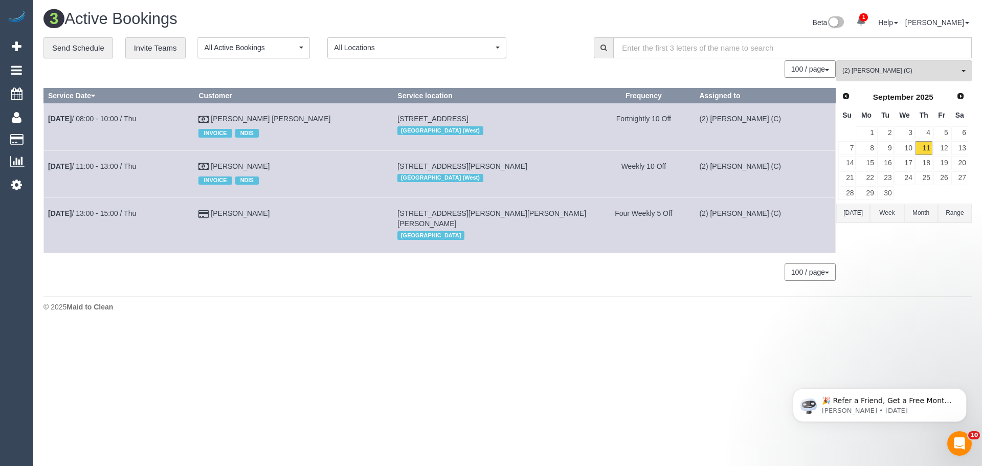
click at [47, 116] on tr "[DATE] 08:00 - 10:00 / Thu [PERSON_NAME] [PERSON_NAME] INVOICE NDIS [STREET_ADD…" at bounding box center [440, 126] width 792 height 47
copy tr "[DATE] 08:00 - 10:00 / Thu [PERSON_NAME] [PERSON_NAME]"
